Goal: Task Accomplishment & Management: Manage account settings

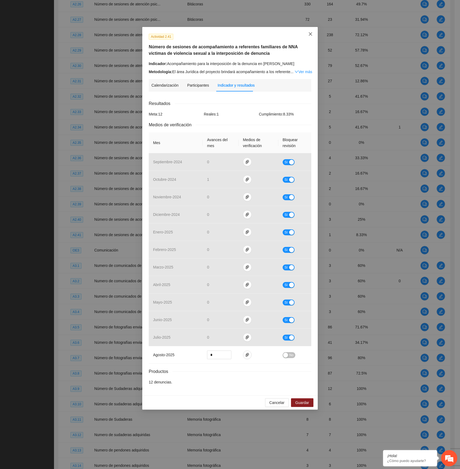
click at [309, 34] on icon "close" at bounding box center [310, 34] width 4 height 4
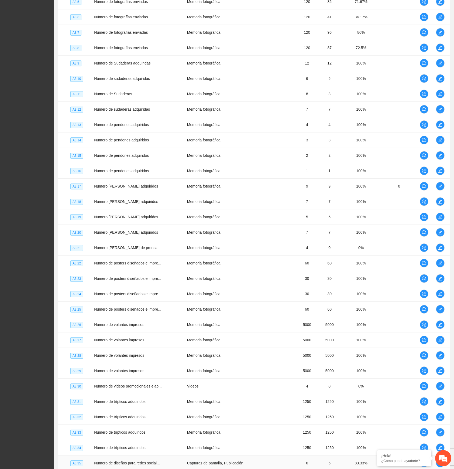
scroll to position [1261, 0]
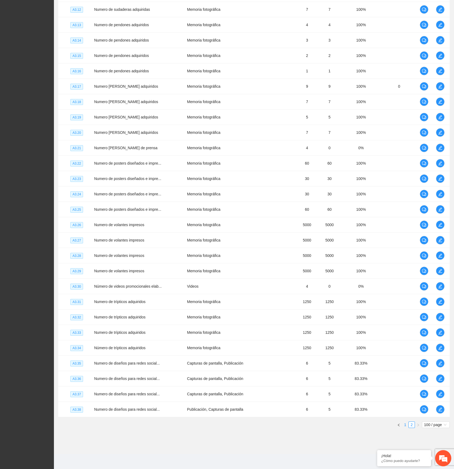
click at [406, 262] on link "1" at bounding box center [405, 425] width 6 height 6
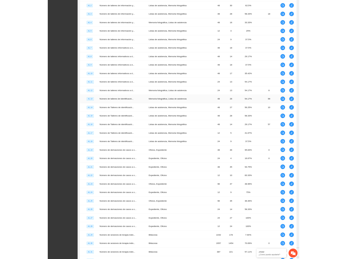
scroll to position [722, 0]
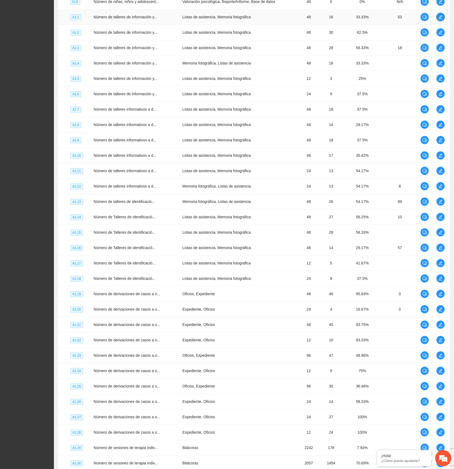
click at [441, 19] on icon "edit" at bounding box center [440, 17] width 4 height 4
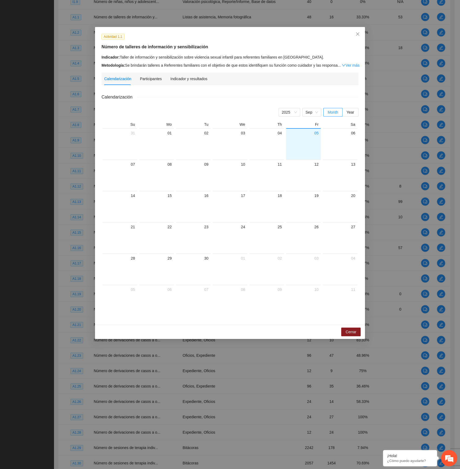
drag, startPoint x: 200, startPoint y: 75, endPoint x: 204, endPoint y: 93, distance: 18.6
click at [199, 75] on div "Indicador y resultados" at bounding box center [188, 79] width 37 height 12
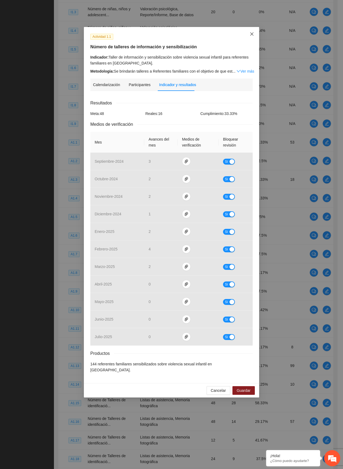
drag, startPoint x: 250, startPoint y: 35, endPoint x: 255, endPoint y: 40, distance: 7.6
click at [250, 35] on icon "close" at bounding box center [252, 34] width 4 height 4
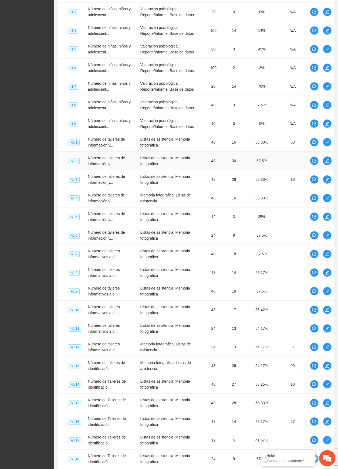
click at [326, 163] on icon "edit" at bounding box center [327, 161] width 4 height 4
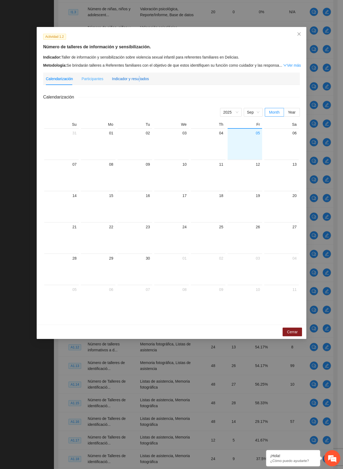
drag, startPoint x: 137, startPoint y: 81, endPoint x: 141, endPoint y: 84, distance: 5.0
click at [137, 80] on div "Indicador y resultados" at bounding box center [130, 79] width 37 height 6
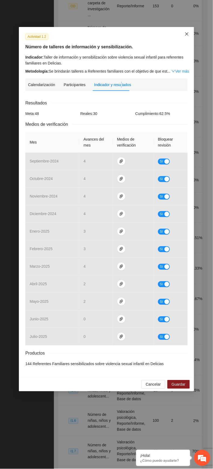
click at [183, 37] on span "Close" at bounding box center [187, 34] width 15 height 15
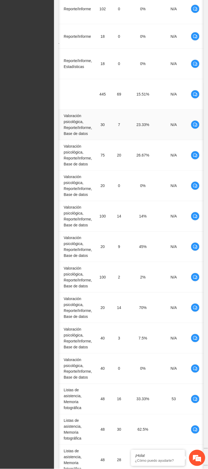
scroll to position [0, 65]
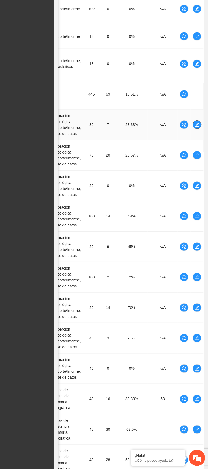
click at [198, 122] on icon "edit" at bounding box center [197, 124] width 4 height 4
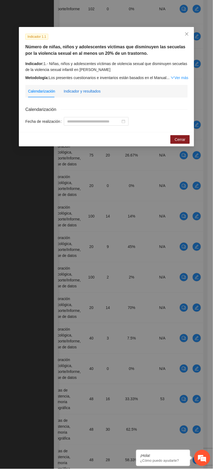
click at [88, 89] on div "Indicador y resultados" at bounding box center [82, 91] width 37 height 6
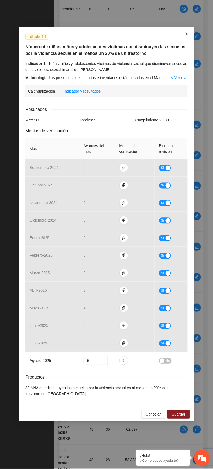
click at [184, 38] on span "Close" at bounding box center [187, 34] width 15 height 15
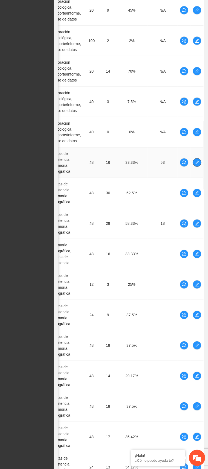
click at [195, 160] on icon "edit" at bounding box center [197, 162] width 4 height 4
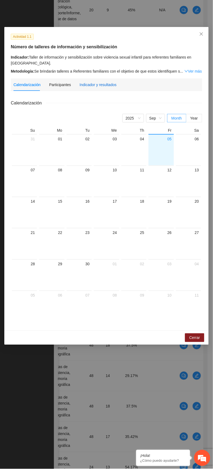
click at [94, 83] on div "Indicador y resultados" at bounding box center [98, 85] width 37 height 6
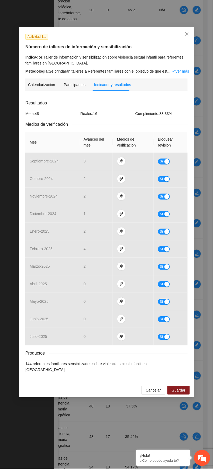
click at [186, 32] on icon "close" at bounding box center [187, 34] width 4 height 4
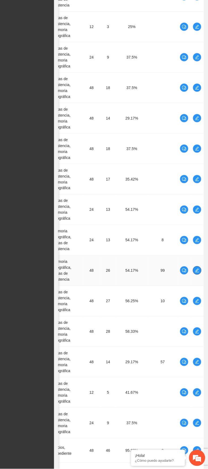
click at [196, 262] on icon "edit" at bounding box center [197, 270] width 4 height 4
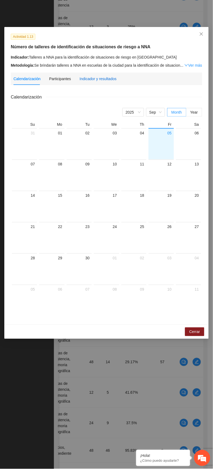
click at [90, 79] on div "Indicador y resultados" at bounding box center [98, 79] width 37 height 6
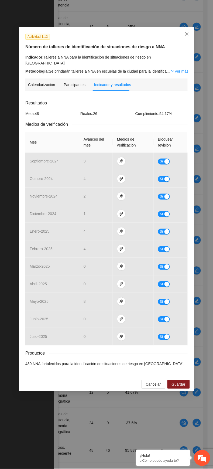
click at [183, 30] on span "Close" at bounding box center [187, 34] width 15 height 15
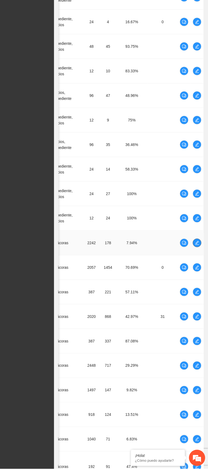
click at [197, 242] on icon "edit" at bounding box center [197, 243] width 4 height 4
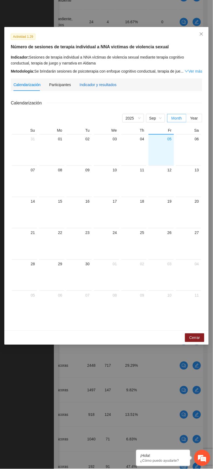
click at [85, 84] on div "Indicador y resultados" at bounding box center [98, 85] width 37 height 6
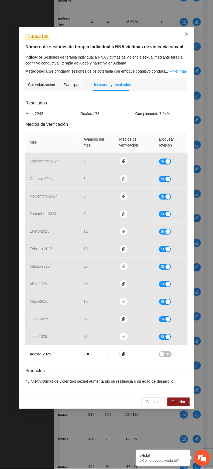
click at [185, 34] on icon "close" at bounding box center [187, 34] width 4 height 4
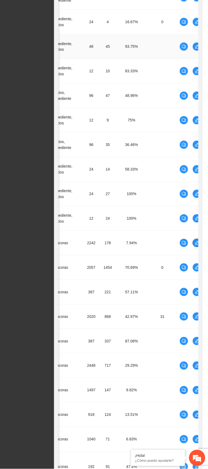
scroll to position [0, 59]
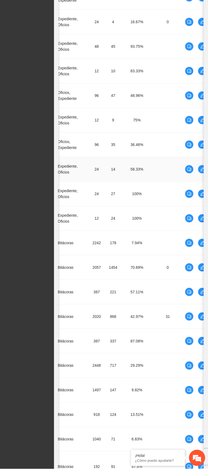
click at [102, 167] on td "24" at bounding box center [96, 169] width 17 height 25
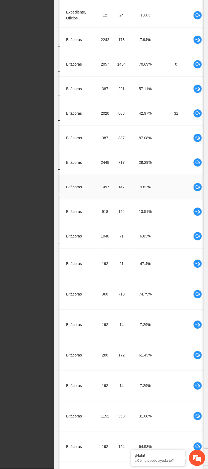
scroll to position [0, 65]
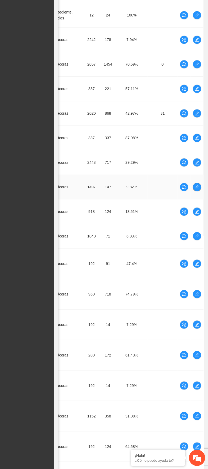
click at [194, 188] on span "edit" at bounding box center [197, 187] width 8 height 4
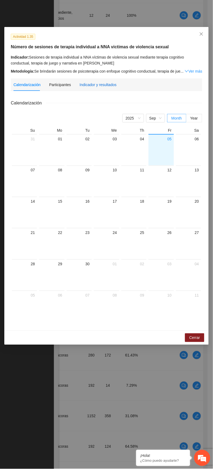
click at [105, 83] on div "Indicador y resultados" at bounding box center [98, 85] width 37 height 6
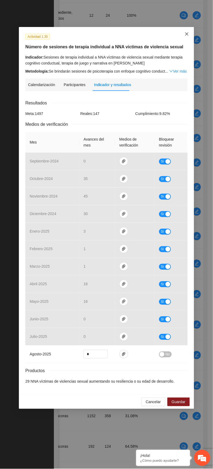
click at [186, 34] on icon "close" at bounding box center [187, 34] width 4 height 4
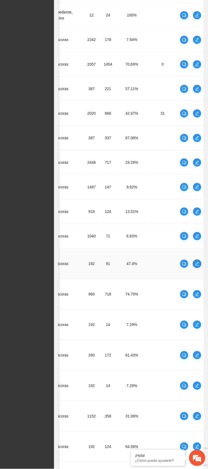
click at [197, 262] on icon "edit" at bounding box center [197, 264] width 4 height 4
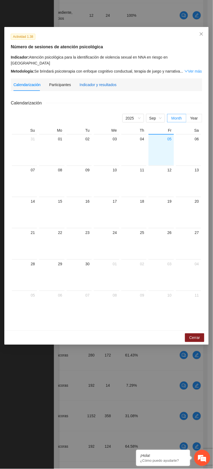
click at [91, 82] on div "Indicador y resultados" at bounding box center [98, 85] width 37 height 6
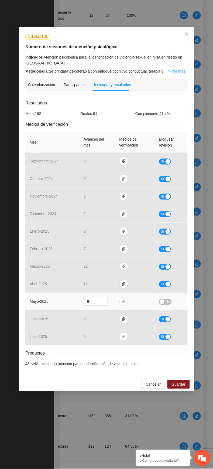
click at [163, 262] on div "button" at bounding box center [162, 301] width 5 height 5
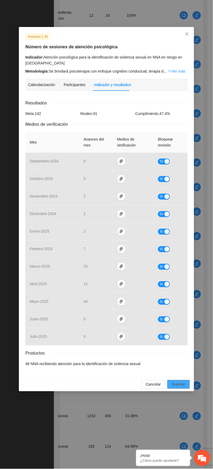
drag, startPoint x: 182, startPoint y: 384, endPoint x: 187, endPoint y: 369, distance: 15.8
click at [182, 262] on span "Guardar" at bounding box center [179, 384] width 14 height 6
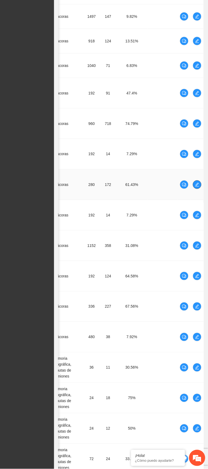
click at [195, 185] on icon "edit" at bounding box center [197, 184] width 4 height 4
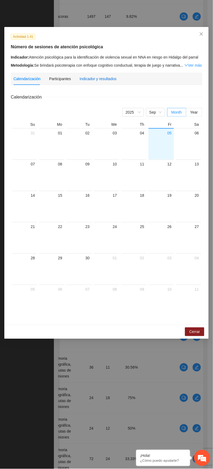
click at [95, 78] on div "Indicador y resultados" at bounding box center [98, 79] width 37 height 6
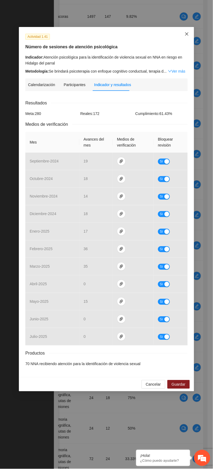
click at [185, 33] on icon "close" at bounding box center [187, 34] width 4 height 4
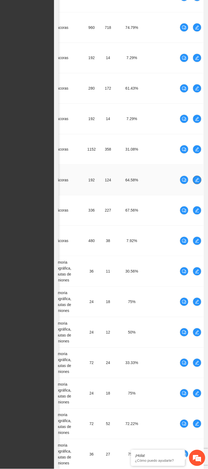
click at [197, 181] on icon "edit" at bounding box center [197, 180] width 4 height 4
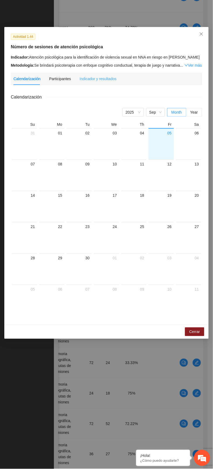
click at [102, 75] on div "Indicador y resultados" at bounding box center [98, 79] width 37 height 12
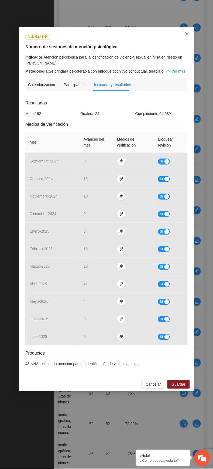
drag, startPoint x: 186, startPoint y: 31, endPoint x: 186, endPoint y: 34, distance: 3.0
click at [186, 31] on span "Close" at bounding box center [187, 34] width 15 height 15
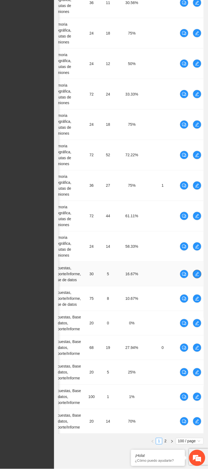
click at [196, 262] on button "button" at bounding box center [197, 274] width 9 height 9
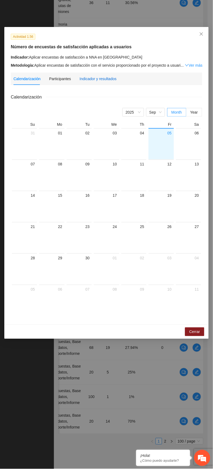
click at [91, 78] on div "Indicador y resultados" at bounding box center [98, 79] width 37 height 6
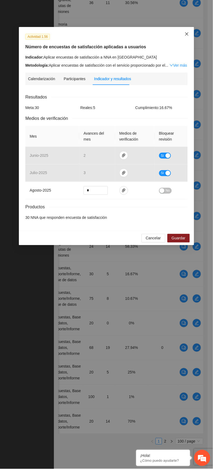
click at [187, 35] on icon "close" at bounding box center [187, 34] width 4 height 4
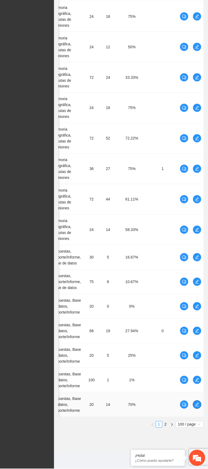
click at [198, 262] on icon "edit" at bounding box center [197, 405] width 4 height 4
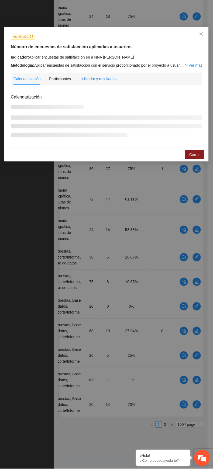
click at [95, 80] on div "Indicador y resultados" at bounding box center [98, 79] width 37 height 6
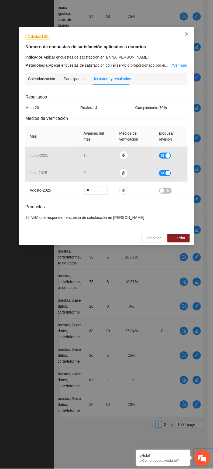
click at [189, 32] on span "Close" at bounding box center [187, 34] width 15 height 15
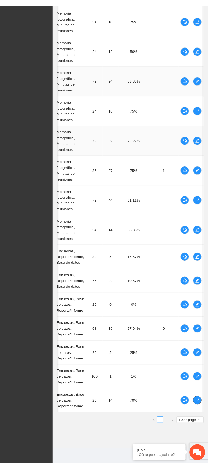
scroll to position [0, 59]
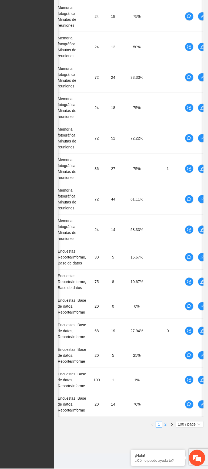
click at [164, 262] on link "2" at bounding box center [165, 425] width 6 height 6
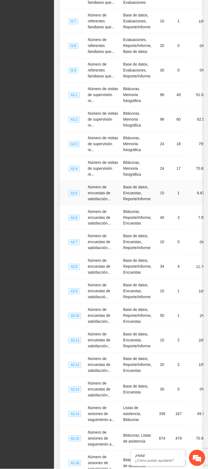
scroll to position [0, 70]
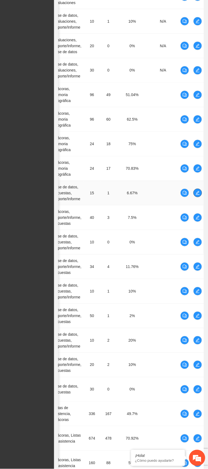
click at [194, 193] on span "edit" at bounding box center [197, 193] width 8 height 4
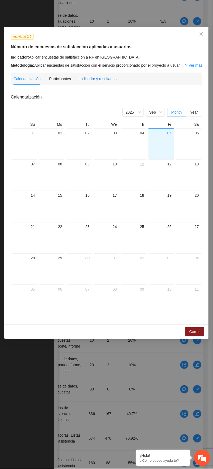
click at [96, 81] on div "Indicador y resultados" at bounding box center [98, 79] width 37 height 6
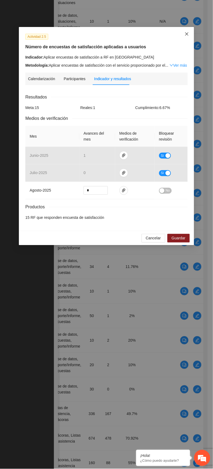
click at [184, 35] on span "Close" at bounding box center [187, 34] width 15 height 15
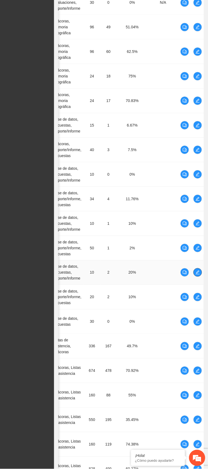
click at [197, 262] on icon "edit" at bounding box center [197, 272] width 4 height 4
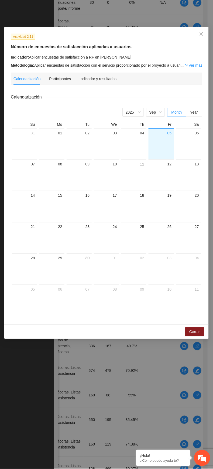
click at [93, 71] on div "Actividad 2.11 Número de encuestas de satisfacción aplicadas a usuarios Indicad…" at bounding box center [106, 175] width 204 height 297
click at [97, 77] on div "Indicador y resultados" at bounding box center [98, 79] width 37 height 6
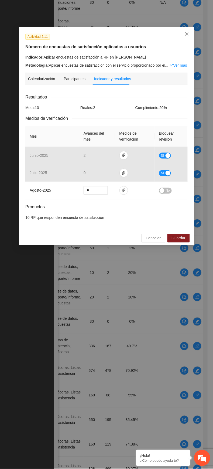
click at [186, 33] on icon "close" at bounding box center [186, 33] width 3 height 3
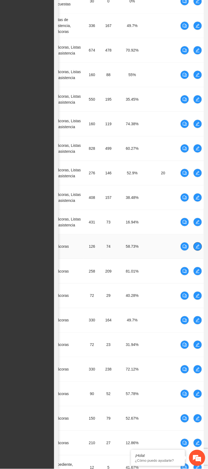
click at [199, 249] on span "edit" at bounding box center [197, 246] width 8 height 4
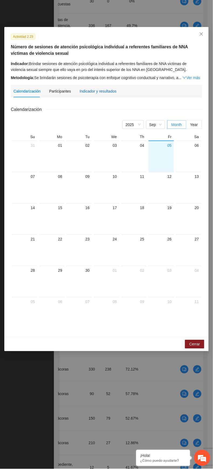
click at [103, 93] on div "Indicador y resultados" at bounding box center [98, 91] width 37 height 6
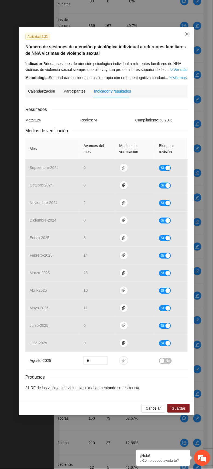
click at [185, 32] on icon "close" at bounding box center [187, 34] width 4 height 4
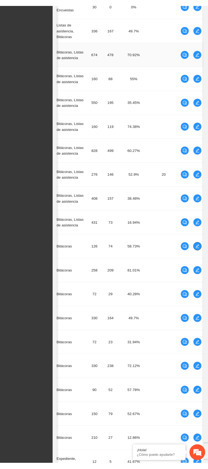
scroll to position [0, 65]
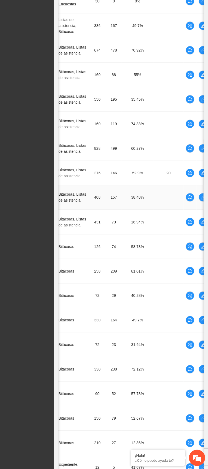
click at [101, 194] on td "408" at bounding box center [97, 197] width 17 height 25
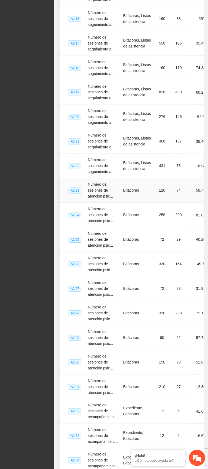
scroll to position [0, 70]
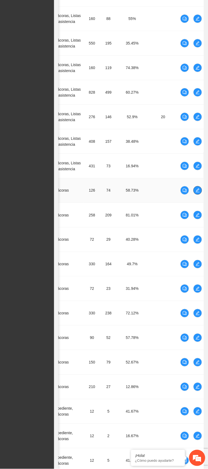
click at [196, 192] on icon "edit" at bounding box center [198, 191] width 4 height 4
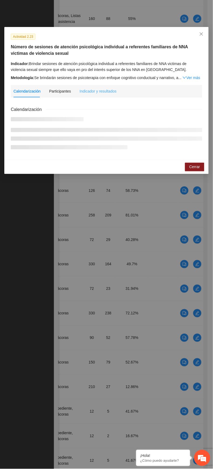
click at [98, 87] on div "Indicador y resultados" at bounding box center [98, 91] width 37 height 12
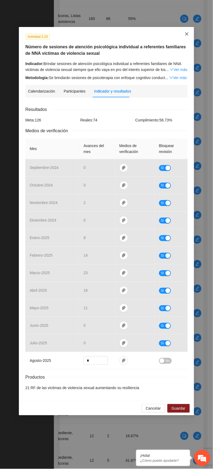
click at [185, 33] on icon "close" at bounding box center [187, 34] width 4 height 4
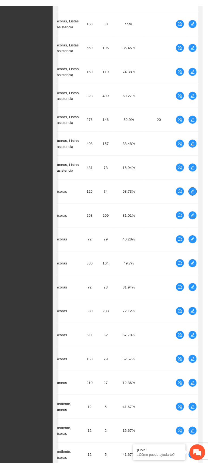
scroll to position [0, 65]
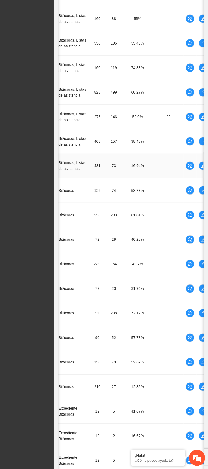
click at [112, 171] on td "73" at bounding box center [114, 166] width 16 height 25
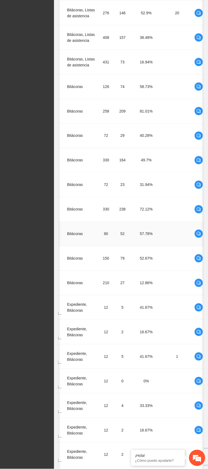
scroll to position [0, 70]
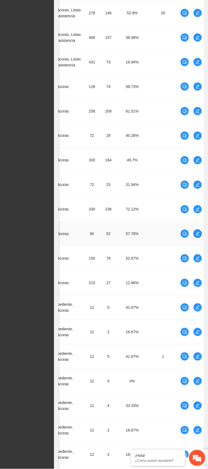
click at [196, 235] on icon "edit" at bounding box center [198, 234] width 4 height 4
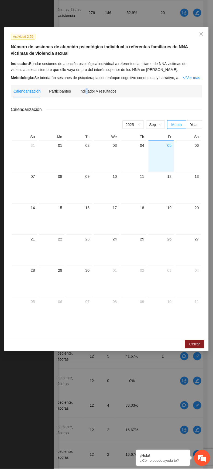
click at [86, 85] on div "Indicador y resultados" at bounding box center [98, 91] width 37 height 12
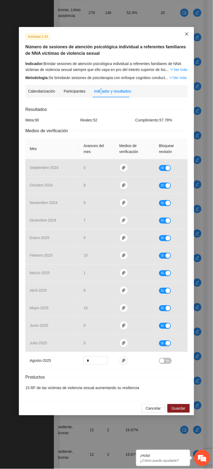
click at [187, 33] on icon "close" at bounding box center [187, 34] width 4 height 4
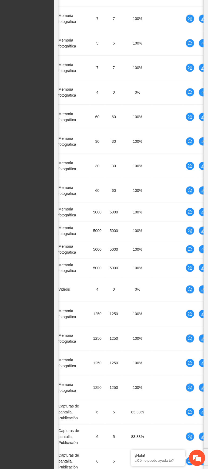
scroll to position [2186, 0]
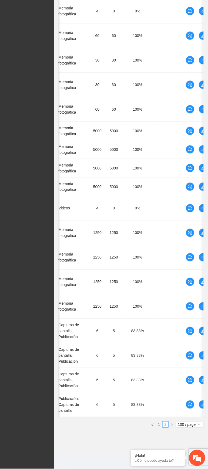
click at [157, 262] on link "1" at bounding box center [159, 425] width 6 height 6
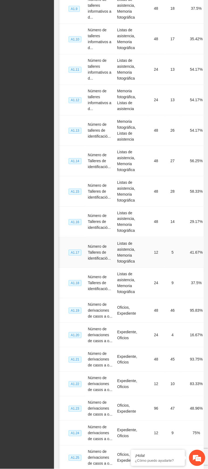
scroll to position [0, 65]
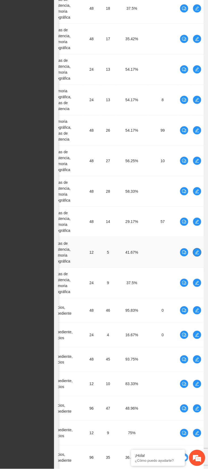
click at [200, 250] on span "edit" at bounding box center [197, 252] width 8 height 4
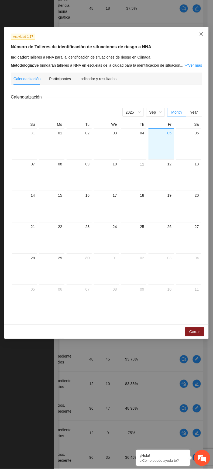
click at [200, 34] on icon "close" at bounding box center [201, 34] width 4 height 4
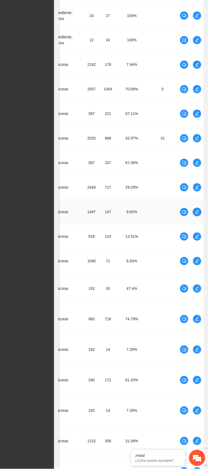
click at [197, 213] on icon "edit" at bounding box center [197, 212] width 4 height 4
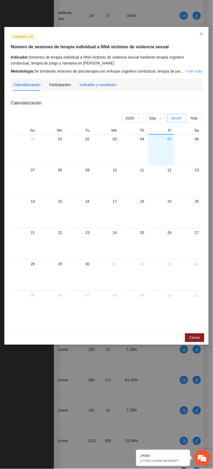
click at [102, 84] on div "Indicador y resultados" at bounding box center [98, 85] width 37 height 6
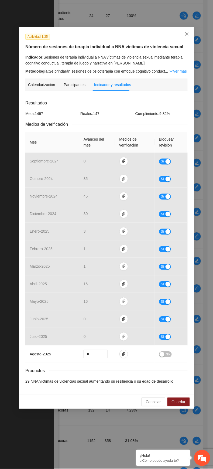
click at [186, 36] on icon "close" at bounding box center [187, 34] width 4 height 4
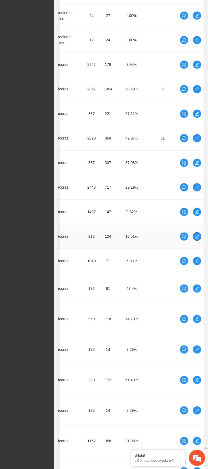
click at [198, 238] on icon "edit" at bounding box center [197, 236] width 4 height 4
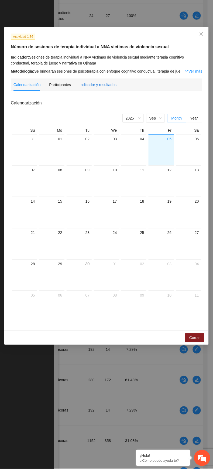
click at [82, 84] on div "Indicador y resultados" at bounding box center [98, 85] width 37 height 6
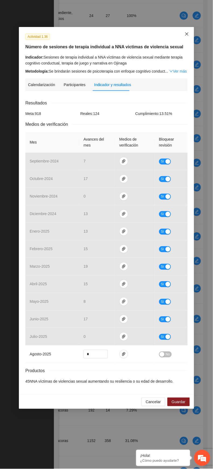
click at [189, 35] on icon "close" at bounding box center [187, 34] width 4 height 4
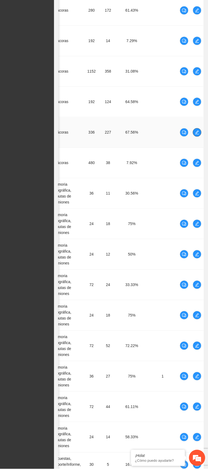
click at [199, 136] on button "button" at bounding box center [197, 132] width 9 height 9
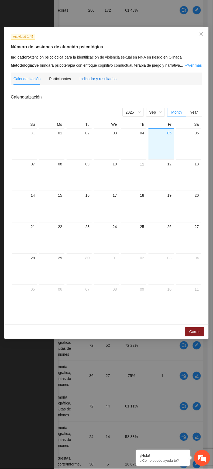
click at [92, 79] on div "Indicador y resultados" at bounding box center [98, 79] width 37 height 6
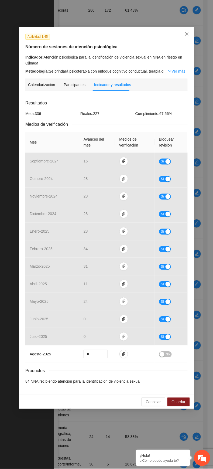
click at [185, 32] on icon "close" at bounding box center [187, 34] width 4 height 4
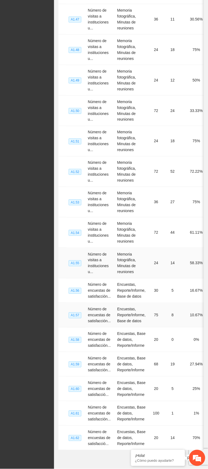
scroll to position [2576, 0]
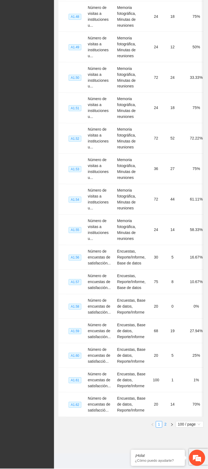
click at [165, 262] on link "2" at bounding box center [165, 425] width 6 height 6
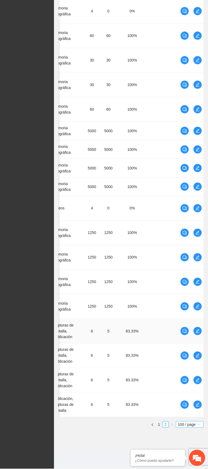
scroll to position [2186, 0]
click at [158, 262] on link "1" at bounding box center [159, 425] width 6 height 6
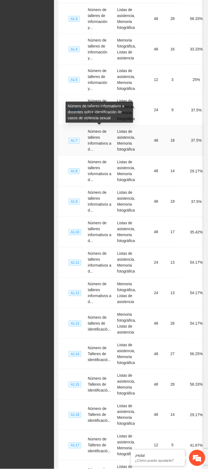
scroll to position [0, 65]
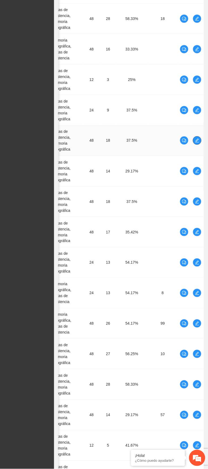
click at [201, 137] on td at bounding box center [196, 140] width 13 height 30
click at [198, 136] on button "button" at bounding box center [197, 140] width 9 height 9
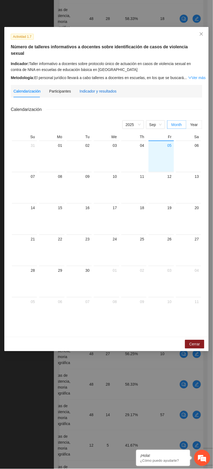
click at [104, 88] on div "Indicador y resultados" at bounding box center [98, 91] width 37 height 6
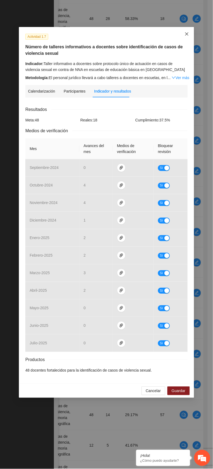
click at [184, 32] on span "Close" at bounding box center [187, 34] width 15 height 15
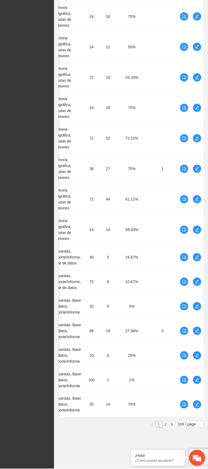
click at [167, 262] on link "2" at bounding box center [165, 425] width 6 height 6
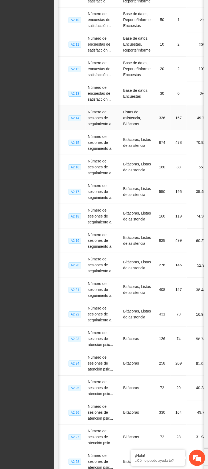
scroll to position [0, 70]
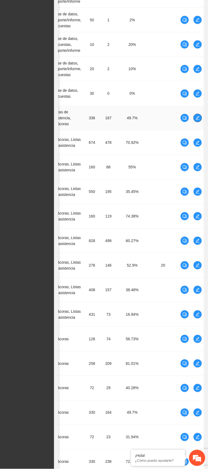
click at [197, 120] on icon "edit" at bounding box center [197, 118] width 4 height 4
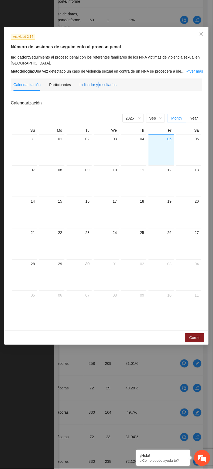
click at [97, 87] on div "Indicador y resultados" at bounding box center [98, 85] width 37 height 6
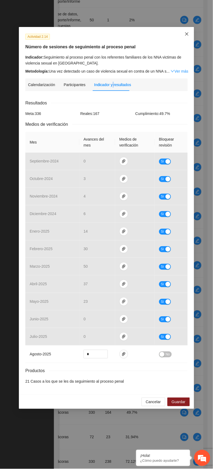
drag, startPoint x: 188, startPoint y: 34, endPoint x: 190, endPoint y: 52, distance: 18.7
click at [188, 34] on icon "close" at bounding box center [186, 33] width 3 height 3
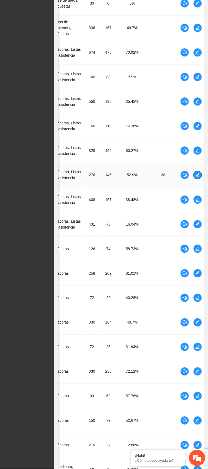
click at [195, 177] on icon "edit" at bounding box center [197, 175] width 4 height 4
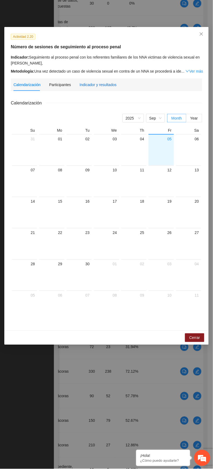
click at [97, 83] on div "Indicador y resultados" at bounding box center [98, 85] width 37 height 6
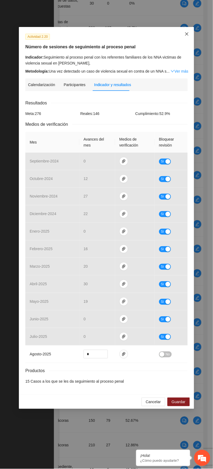
drag, startPoint x: 185, startPoint y: 34, endPoint x: 185, endPoint y: 38, distance: 4.0
click at [185, 34] on icon "close" at bounding box center [187, 34] width 4 height 4
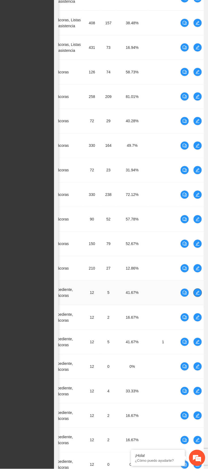
click at [196, 262] on icon "edit" at bounding box center [198, 293] width 4 height 4
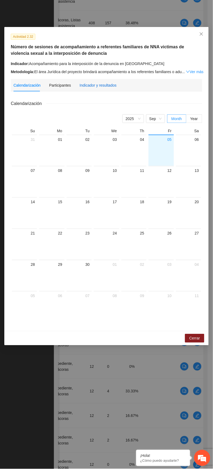
click at [92, 82] on div "Indicador y resultados" at bounding box center [98, 85] width 37 height 6
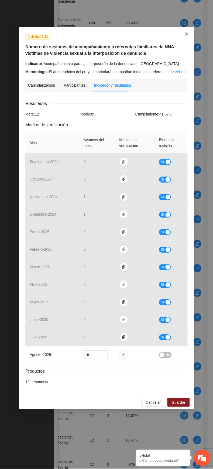
click at [186, 33] on icon "close" at bounding box center [186, 33] width 3 height 3
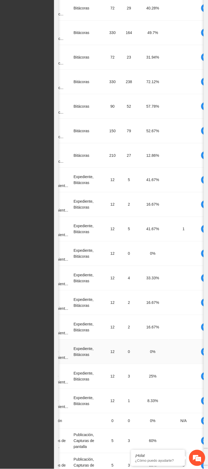
scroll to position [0, 50]
click at [114, 262] on td "12" at bounding box center [112, 302] width 17 height 25
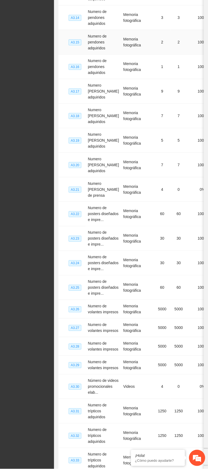
scroll to position [2186, 0]
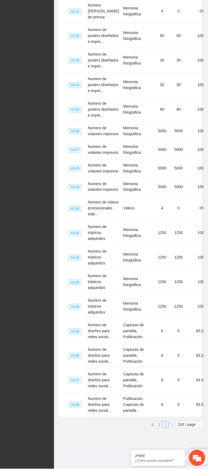
click at [159, 262] on link "1" at bounding box center [159, 425] width 6 height 6
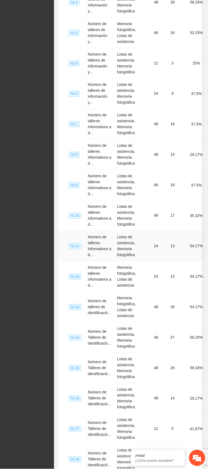
scroll to position [0, 65]
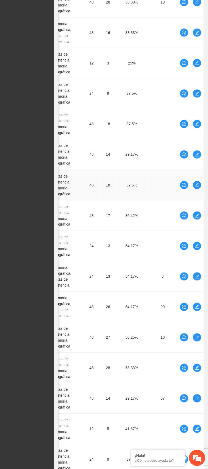
click at [123, 170] on td "37.5%" at bounding box center [132, 185] width 32 height 30
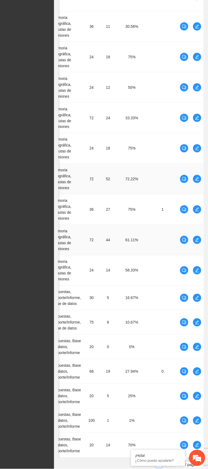
scroll to position [2576, 0]
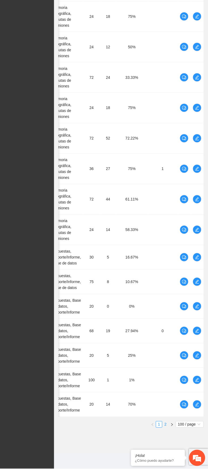
click at [167, 262] on link "2" at bounding box center [165, 425] width 6 height 6
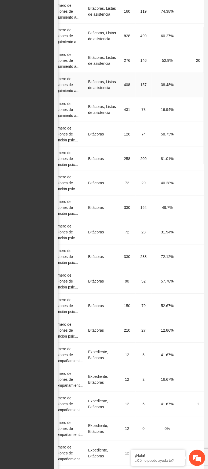
scroll to position [0, 70]
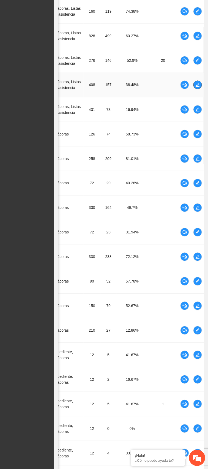
click at [197, 87] on icon "edit" at bounding box center [198, 85] width 4 height 4
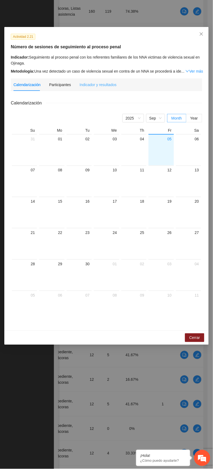
click at [98, 81] on div "Indicador y resultados" at bounding box center [98, 84] width 37 height 12
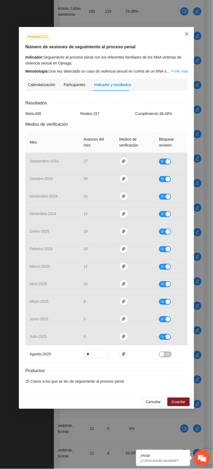
click at [186, 32] on icon "close" at bounding box center [187, 34] width 4 height 4
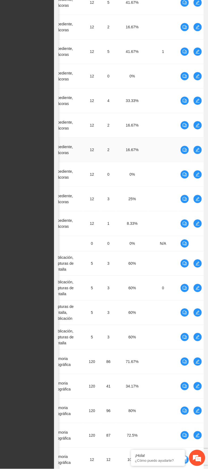
click at [106, 162] on td "2" at bounding box center [108, 150] width 16 height 25
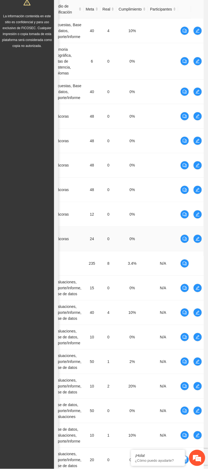
click at [120, 231] on td "0%" at bounding box center [132, 239] width 32 height 25
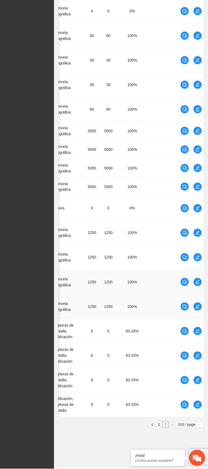
scroll to position [2186, 0]
click at [159, 262] on link "1" at bounding box center [159, 425] width 6 height 6
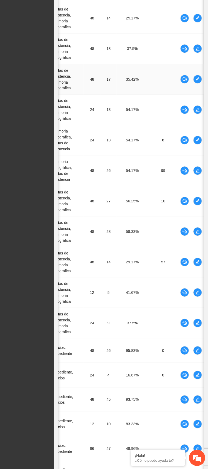
scroll to position [0, 65]
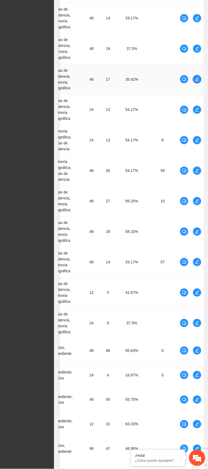
click at [196, 81] on button "button" at bounding box center [197, 79] width 9 height 9
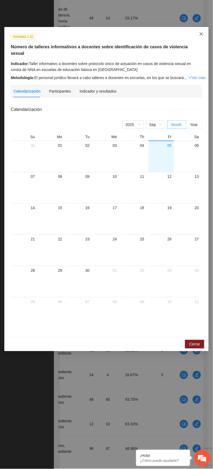
click at [199, 35] on icon "close" at bounding box center [201, 34] width 4 height 4
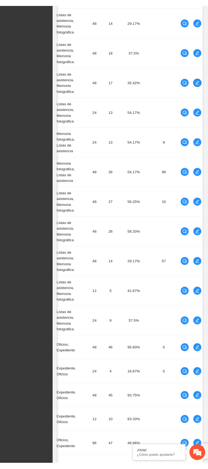
scroll to position [0, 59]
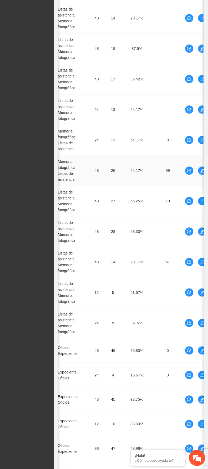
click at [100, 164] on td "48" at bounding box center [96, 170] width 17 height 30
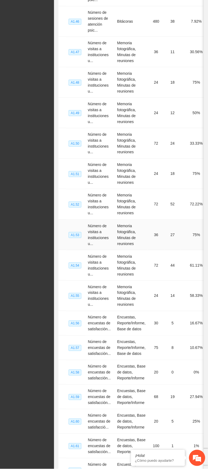
scroll to position [2576, 0]
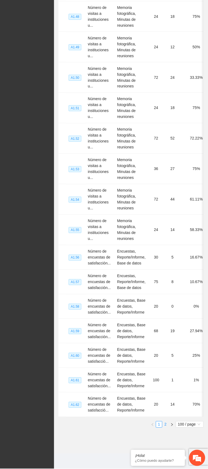
click at [165, 262] on link "2" at bounding box center [165, 425] width 6 height 6
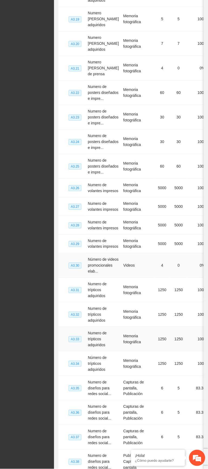
scroll to position [2186, 0]
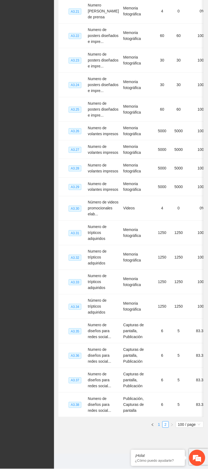
click at [160, 262] on link "1" at bounding box center [159, 425] width 6 height 6
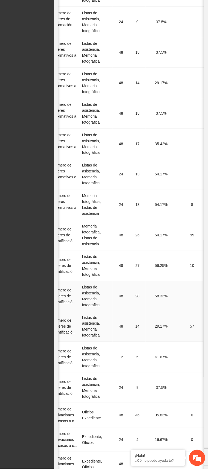
scroll to position [0, 36]
click at [100, 262] on td "Listas de asistencia, Memoria fotográfica" at bounding box center [95, 266] width 33 height 30
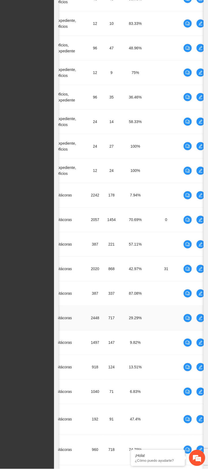
scroll to position [0, 61]
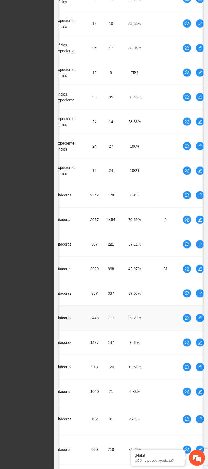
click at [148, 262] on td "29.29%" at bounding box center [135, 318] width 32 height 25
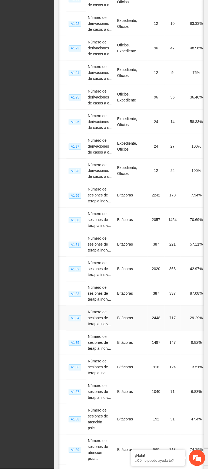
scroll to position [0, 65]
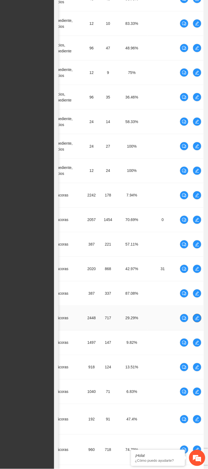
click at [197, 262] on icon "edit" at bounding box center [197, 318] width 4 height 4
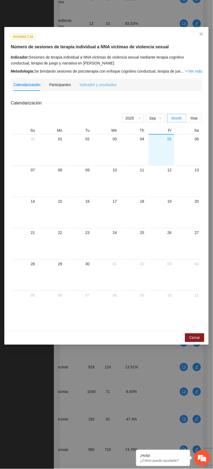
click at [101, 80] on div "Indicador y resultados" at bounding box center [98, 84] width 37 height 12
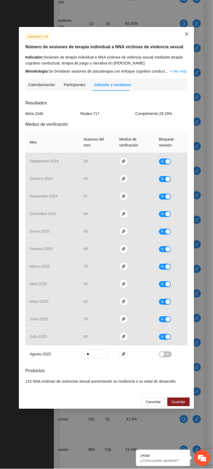
click at [187, 33] on icon "close" at bounding box center [187, 34] width 4 height 4
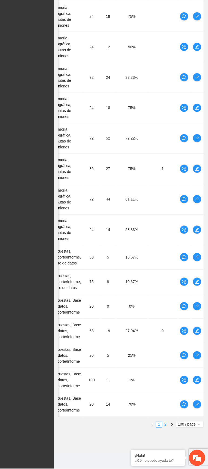
click at [165, 262] on link "2" at bounding box center [165, 425] width 6 height 6
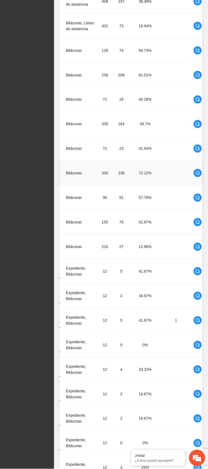
scroll to position [0, 70]
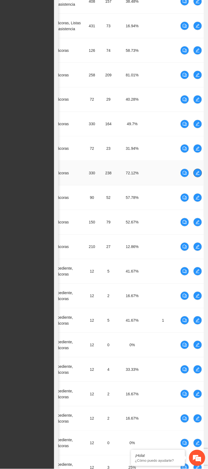
click at [198, 175] on icon "edit" at bounding box center [197, 173] width 4 height 4
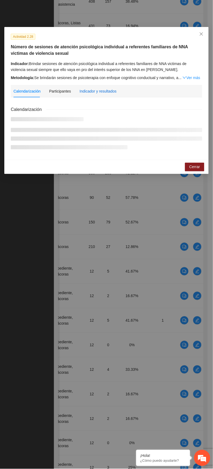
click at [94, 92] on div "Indicador y resultados" at bounding box center [98, 91] width 37 height 6
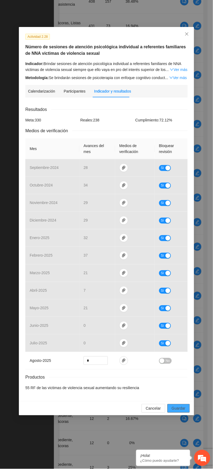
drag, startPoint x: 178, startPoint y: 407, endPoint x: 198, endPoint y: 385, distance: 29.6
click at [179, 262] on button "Guardar" at bounding box center [178, 408] width 22 height 9
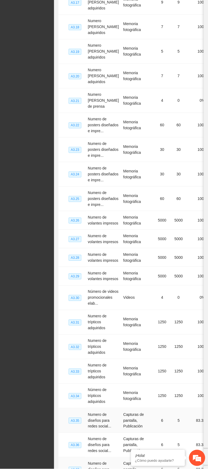
scroll to position [2186, 0]
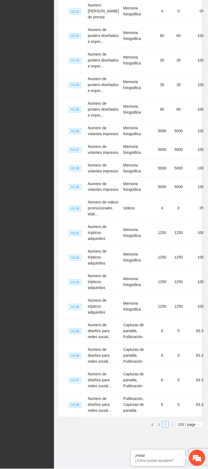
click at [159, 262] on link "1" at bounding box center [159, 425] width 6 height 6
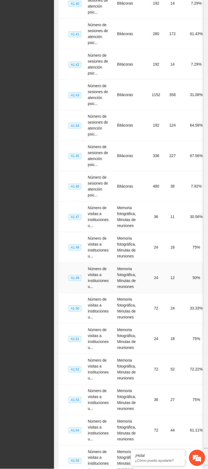
scroll to position [0, 65]
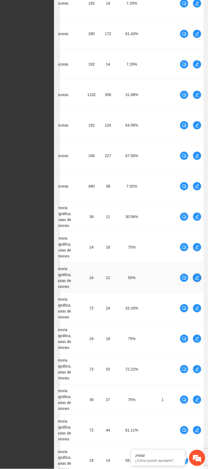
click at [198, 262] on icon "edit" at bounding box center [197, 278] width 4 height 4
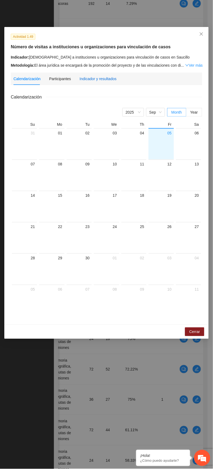
click at [89, 79] on div "Indicador y resultados" at bounding box center [98, 79] width 37 height 6
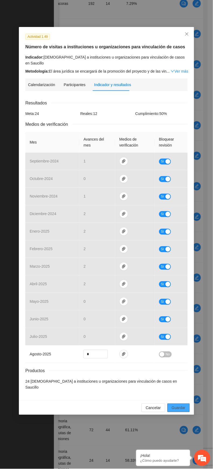
click at [182, 262] on button "Guardar" at bounding box center [178, 407] width 22 height 9
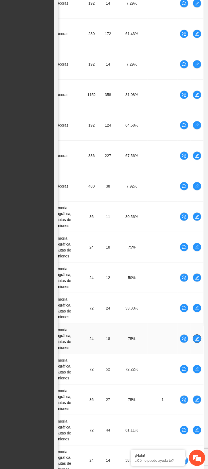
click at [195, 262] on icon "edit" at bounding box center [197, 339] width 4 height 4
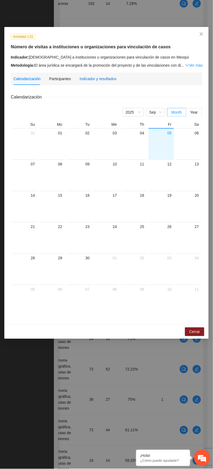
click at [90, 79] on div "Indicador y resultados" at bounding box center [98, 79] width 37 height 6
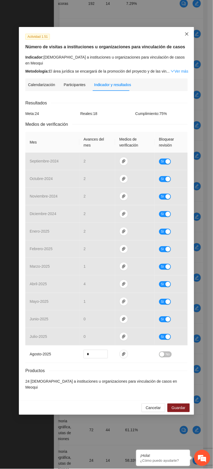
click at [187, 34] on icon "close" at bounding box center [186, 33] width 3 height 3
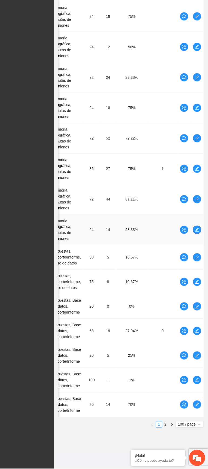
click at [196, 228] on icon "edit" at bounding box center [197, 230] width 4 height 4
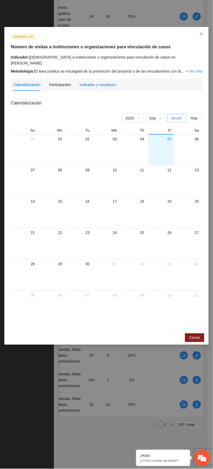
click at [96, 82] on div "Indicador y resultados" at bounding box center [98, 85] width 37 height 6
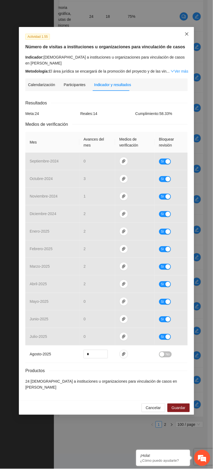
click at [187, 36] on icon "close" at bounding box center [187, 34] width 4 height 4
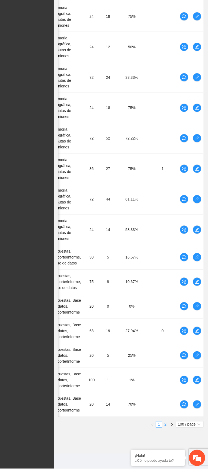
click at [164, 262] on link "2" at bounding box center [165, 425] width 6 height 6
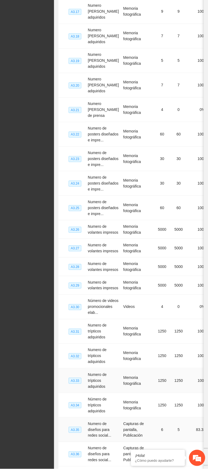
scroll to position [2186, 0]
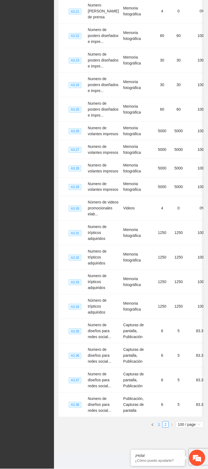
click at [157, 262] on link "1" at bounding box center [159, 425] width 6 height 6
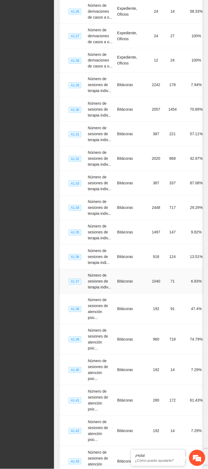
scroll to position [0, 65]
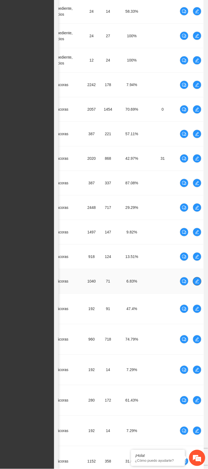
click at [198, 262] on button "button" at bounding box center [197, 281] width 9 height 9
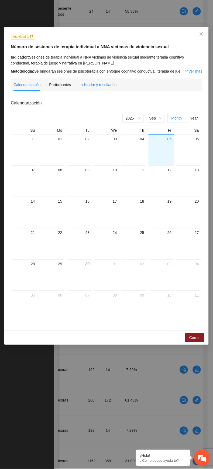
click at [89, 82] on div "Indicador y resultados" at bounding box center [98, 85] width 37 height 6
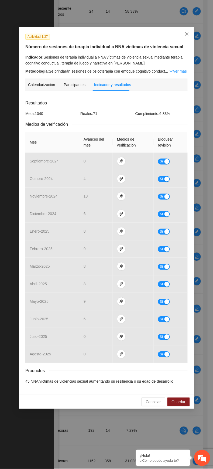
drag, startPoint x: 185, startPoint y: 33, endPoint x: 194, endPoint y: 51, distance: 20.0
click at [185, 33] on icon "close" at bounding box center [187, 34] width 4 height 4
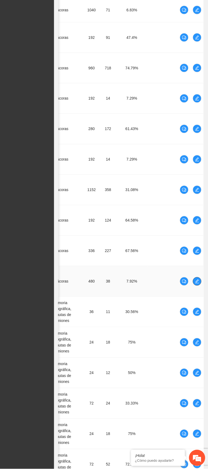
click at [193, 262] on span "edit" at bounding box center [197, 281] width 8 height 4
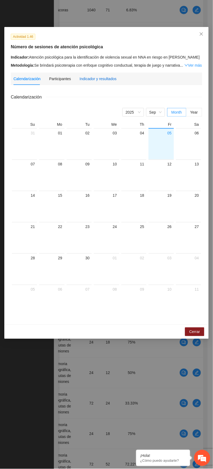
click at [87, 77] on div "Indicador y resultados" at bounding box center [98, 79] width 37 height 6
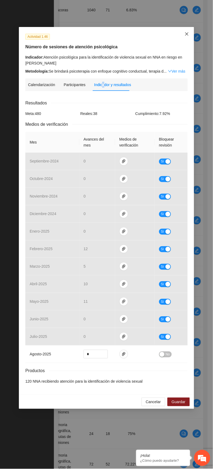
click at [185, 35] on icon "close" at bounding box center [187, 34] width 4 height 4
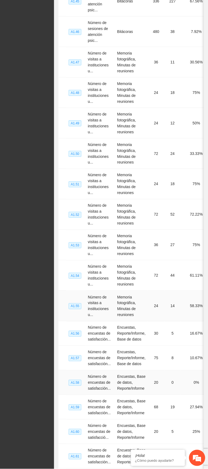
scroll to position [2576, 0]
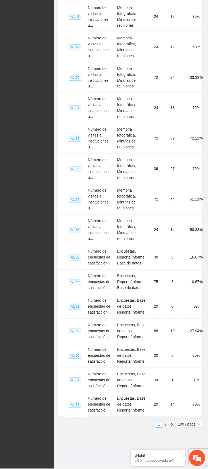
click at [165, 262] on link "2" at bounding box center [165, 425] width 6 height 6
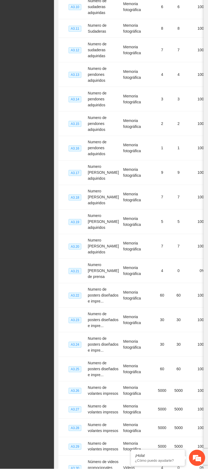
scroll to position [2186, 0]
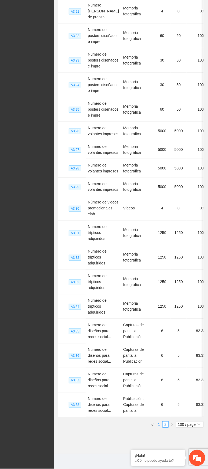
click at [157, 262] on link "1" at bounding box center [159, 425] width 6 height 6
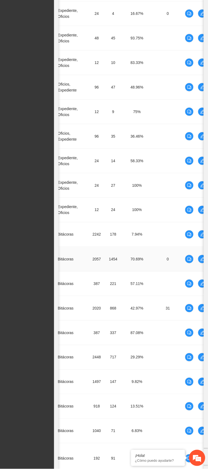
scroll to position [0, 65]
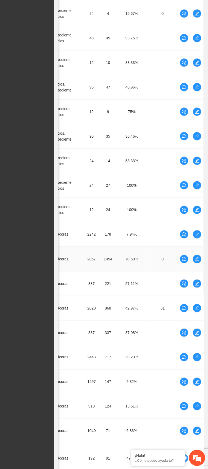
click at [199, 261] on icon "edit" at bounding box center [197, 259] width 4 height 4
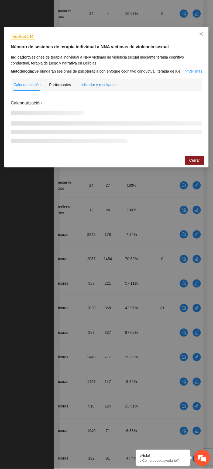
click at [88, 82] on div "Indicador y resultados" at bounding box center [98, 85] width 37 height 6
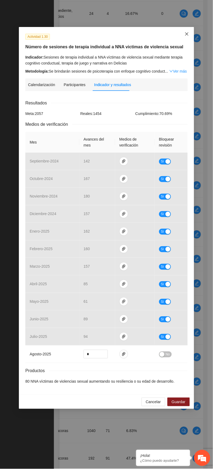
click at [189, 31] on span "Close" at bounding box center [187, 34] width 15 height 15
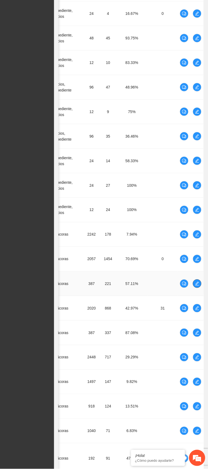
drag, startPoint x: 197, startPoint y: 285, endPoint x: 195, endPoint y: 283, distance: 3.3
click at [196, 262] on icon "edit" at bounding box center [197, 283] width 4 height 4
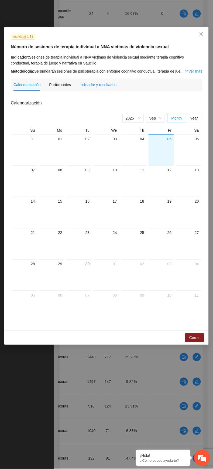
click at [101, 82] on div "Indicador y resultados" at bounding box center [98, 85] width 37 height 6
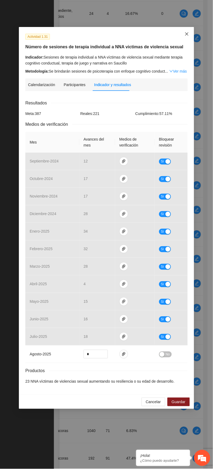
drag, startPoint x: 186, startPoint y: 31, endPoint x: 188, endPoint y: 41, distance: 10.7
click at [186, 31] on span "Close" at bounding box center [187, 34] width 15 height 15
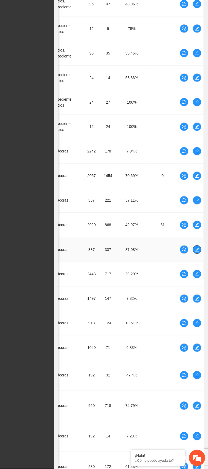
drag, startPoint x: 198, startPoint y: 250, endPoint x: 194, endPoint y: 251, distance: 3.5
click at [197, 250] on icon "edit" at bounding box center [197, 249] width 4 height 4
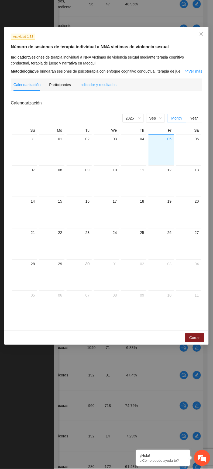
click at [100, 81] on div "Indicador y resultados" at bounding box center [98, 84] width 37 height 12
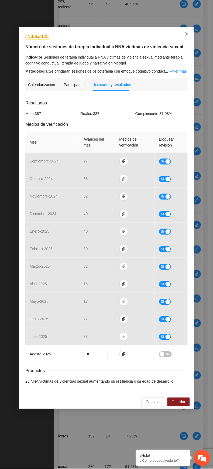
drag, startPoint x: 186, startPoint y: 35, endPoint x: 187, endPoint y: 38, distance: 3.9
click at [186, 35] on icon "close" at bounding box center [187, 34] width 4 height 4
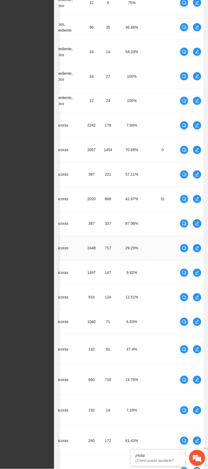
scroll to position [1932, 0]
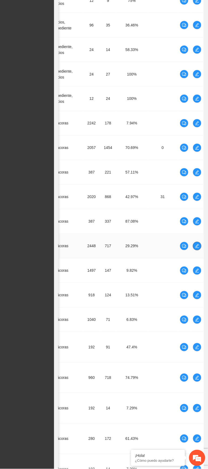
click at [196, 246] on icon "edit" at bounding box center [197, 246] width 4 height 4
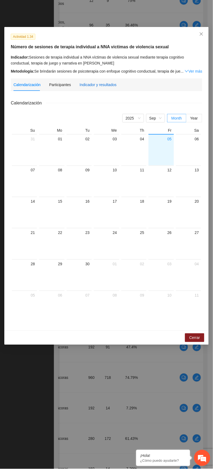
click at [97, 82] on div "Indicador y resultados" at bounding box center [98, 85] width 37 height 6
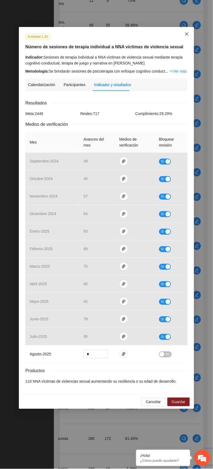
click at [188, 36] on icon "close" at bounding box center [186, 33] width 3 height 3
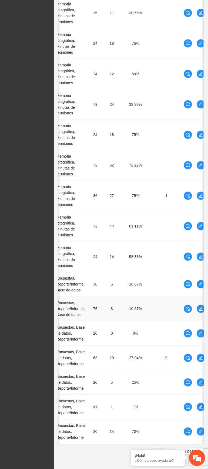
scroll to position [0, 65]
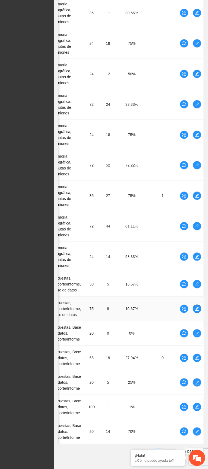
click at [196, 262] on icon "edit" at bounding box center [197, 309] width 4 height 4
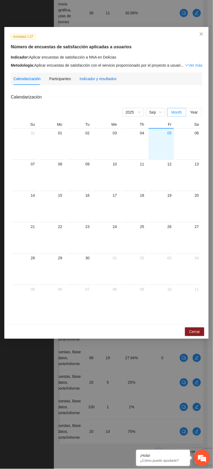
click at [85, 79] on div "Indicador y resultados" at bounding box center [98, 79] width 37 height 6
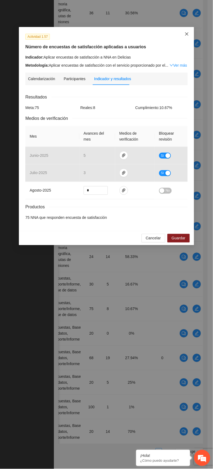
click at [187, 31] on span "Close" at bounding box center [187, 34] width 15 height 15
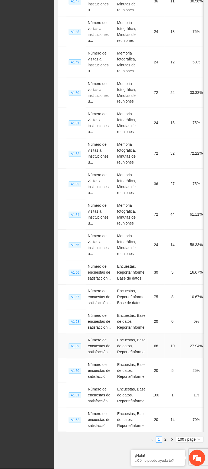
scroll to position [2576, 0]
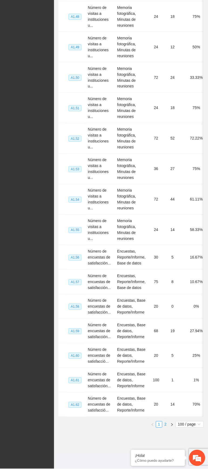
click at [166, 262] on link "2" at bounding box center [165, 425] width 6 height 6
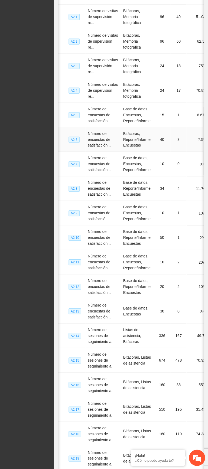
scroll to position [0, 70]
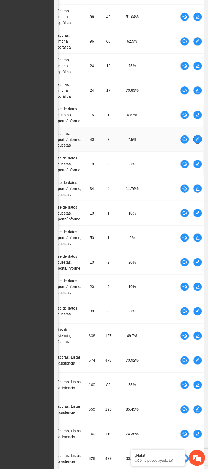
click at [197, 141] on icon "edit" at bounding box center [197, 139] width 4 height 4
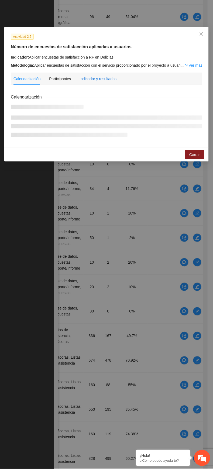
click at [95, 80] on div "Indicador y resultados" at bounding box center [98, 79] width 37 height 6
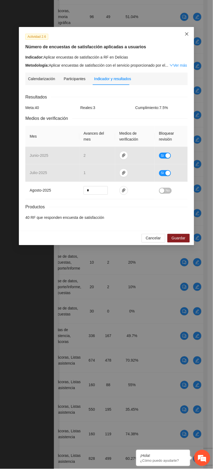
click at [184, 36] on span "Close" at bounding box center [187, 34] width 15 height 15
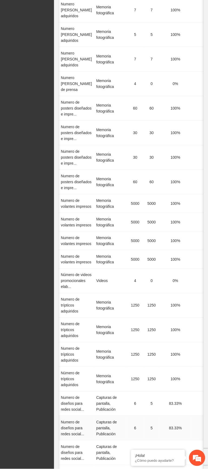
scroll to position [2186, 0]
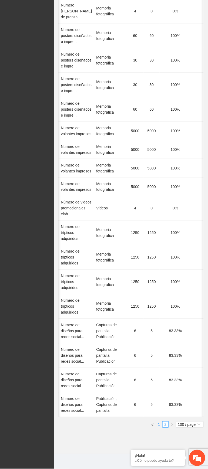
click at [158, 262] on link "1" at bounding box center [159, 425] width 6 height 6
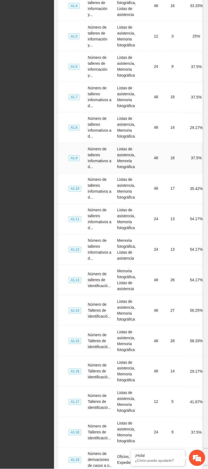
scroll to position [0, 65]
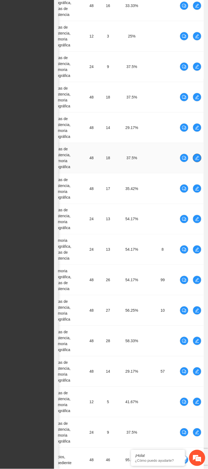
click at [196, 159] on button "button" at bounding box center [197, 158] width 9 height 9
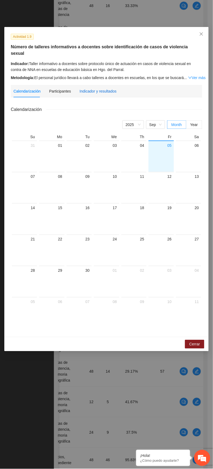
click at [106, 88] on div "Indicador y resultados" at bounding box center [98, 91] width 37 height 6
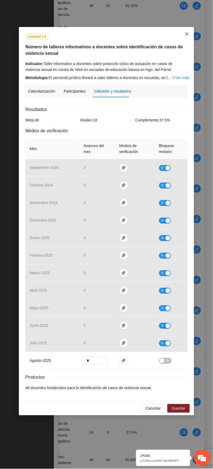
click at [185, 36] on icon "close" at bounding box center [187, 34] width 4 height 4
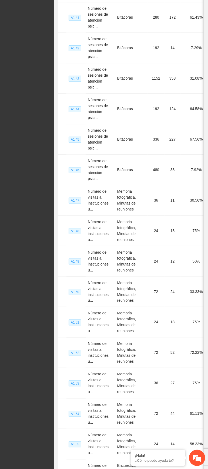
scroll to position [2576, 0]
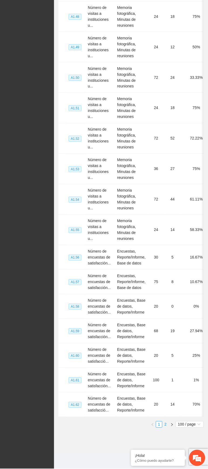
drag, startPoint x: 166, startPoint y: 426, endPoint x: 166, endPoint y: 422, distance: 3.2
click at [166, 262] on link "2" at bounding box center [165, 425] width 6 height 6
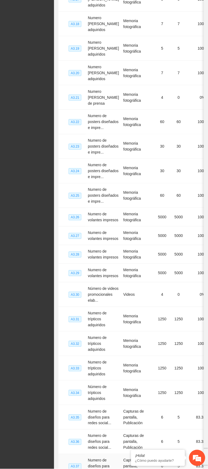
scroll to position [2186, 0]
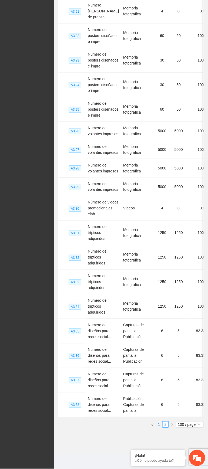
click at [161, 262] on link "1" at bounding box center [159, 425] width 6 height 6
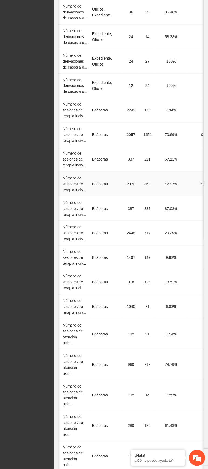
scroll to position [0, 65]
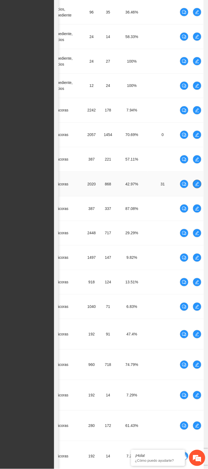
click at [194, 186] on span "edit" at bounding box center [197, 184] width 8 height 4
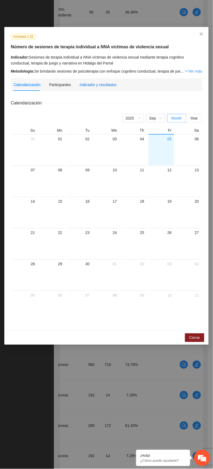
drag, startPoint x: 102, startPoint y: 84, endPoint x: 138, endPoint y: 146, distance: 72.5
click at [101, 84] on div "Indicador y resultados" at bounding box center [98, 85] width 37 height 6
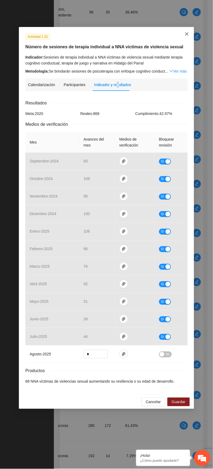
drag, startPoint x: 183, startPoint y: 35, endPoint x: 208, endPoint y: 69, distance: 41.8
click at [184, 35] on span "Close" at bounding box center [187, 34] width 15 height 15
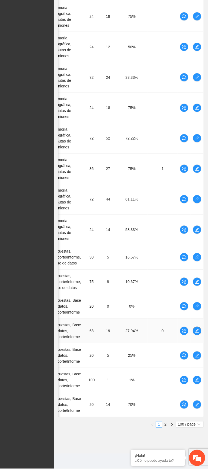
click at [196, 262] on icon "edit" at bounding box center [197, 331] width 4 height 4
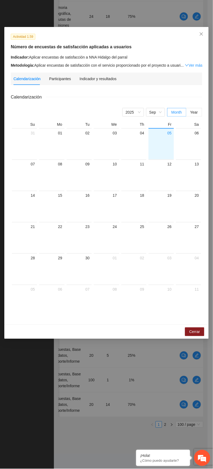
drag, startPoint x: 93, startPoint y: 67, endPoint x: 94, endPoint y: 71, distance: 3.9
click at [93, 68] on div "Metodología: Aplicar encuestas de satisfacción con el servicio proporcionado po…" at bounding box center [106, 65] width 191 height 6
click at [96, 77] on div "Indicador y resultados" at bounding box center [98, 79] width 37 height 6
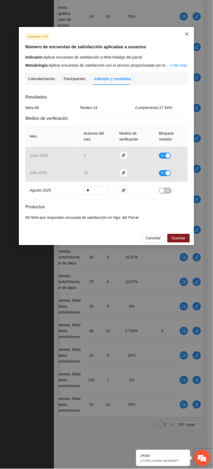
click at [187, 33] on icon "close" at bounding box center [187, 34] width 4 height 4
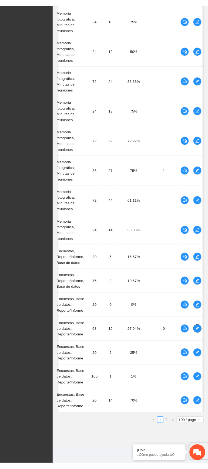
scroll to position [0, 59]
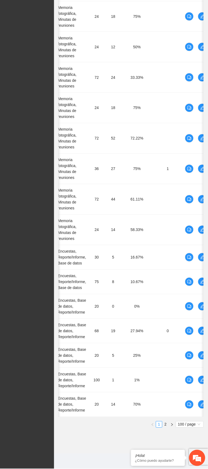
drag, startPoint x: 166, startPoint y: 424, endPoint x: 166, endPoint y: 416, distance: 7.6
click at [166, 262] on link "2" at bounding box center [165, 425] width 6 height 6
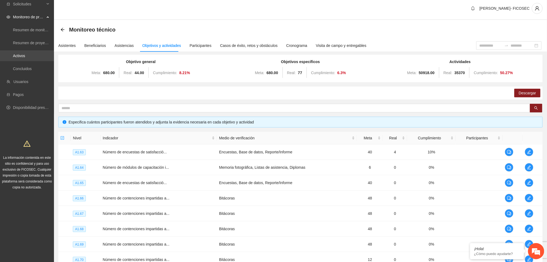
scroll to position [0, 0]
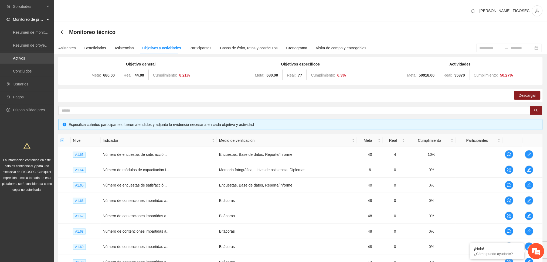
click at [18, 60] on link "Activos" at bounding box center [19, 58] width 12 height 4
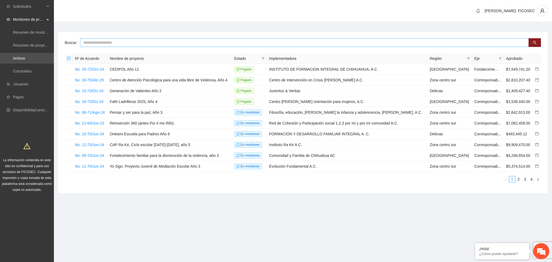
click at [148, 43] on input "text" at bounding box center [304, 42] width 449 height 9
type input "**********"
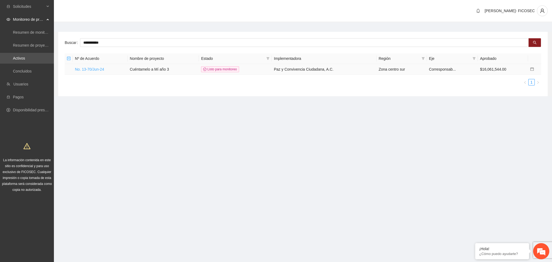
click at [91, 69] on link "No. 13-70/Jun-24" at bounding box center [89, 69] width 29 height 4
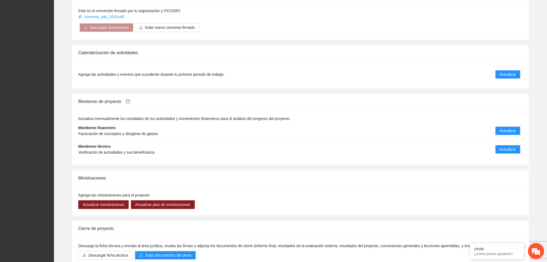
scroll to position [467, 0]
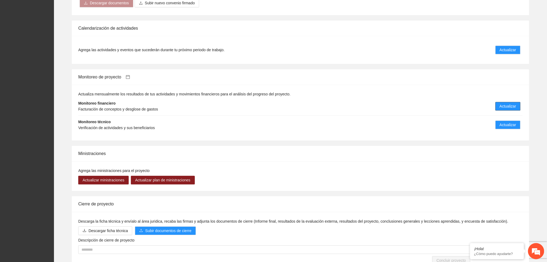
click at [501, 103] on span "Actualizar" at bounding box center [507, 106] width 16 height 6
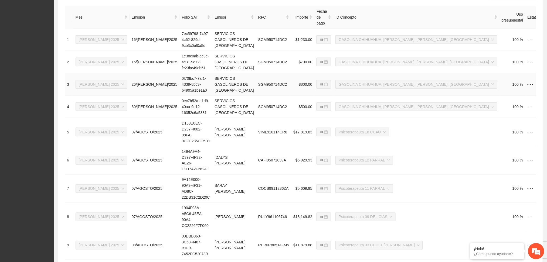
scroll to position [214, 0]
drag, startPoint x: 296, startPoint y: 238, endPoint x: 298, endPoint y: 235, distance: 3.7
click at [297, 235] on div "**********" at bounding box center [300, 133] width 484 height 351
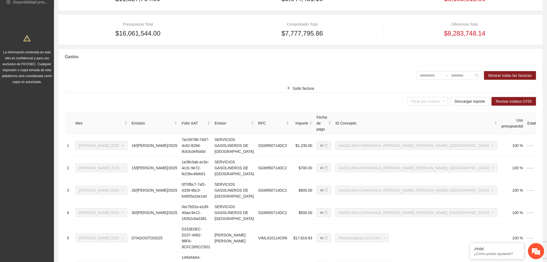
scroll to position [107, 0]
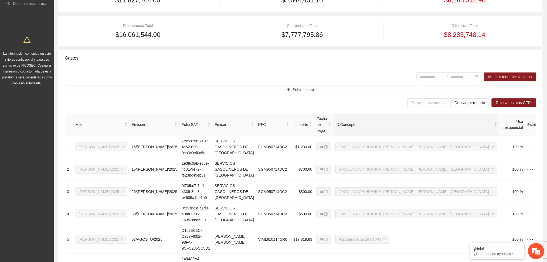
click at [444, 122] on div "ID Concepto" at bounding box center [416, 125] width 162 height 6
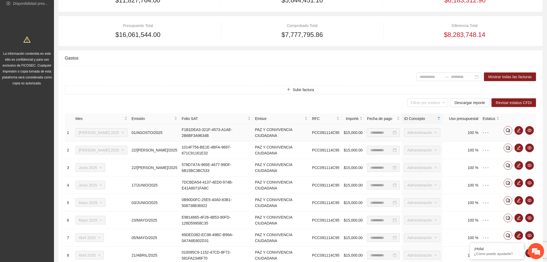
scroll to position [143, 0]
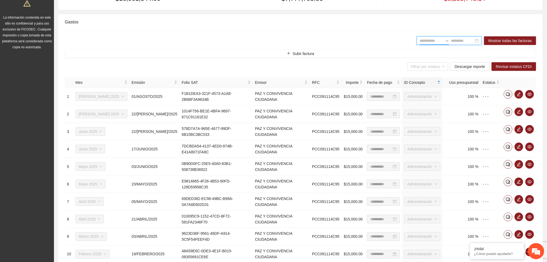
click at [426, 41] on input at bounding box center [431, 41] width 23 height 6
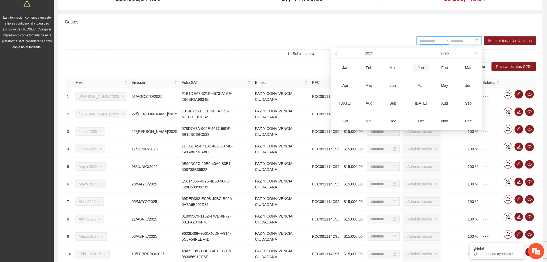
type input "*******"
click at [366, 85] on div "May" at bounding box center [369, 85] width 16 height 6
type input "*******"
click at [393, 85] on div "Jun" at bounding box center [393, 85] width 16 height 6
type input "*******"
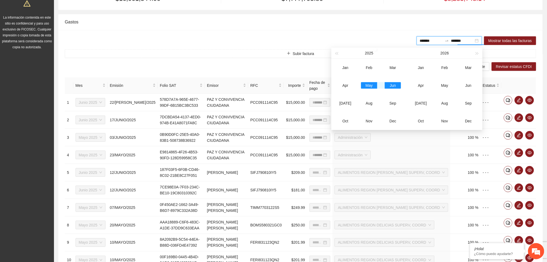
type input "**********"
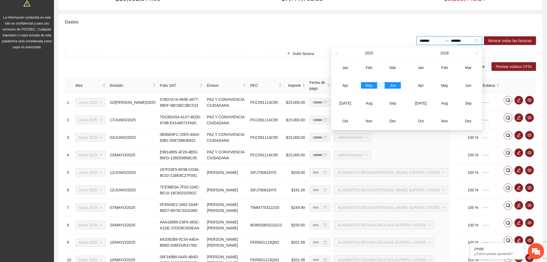
type input "**********"
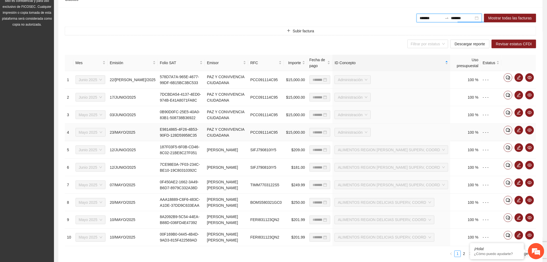
scroll to position [190, 0]
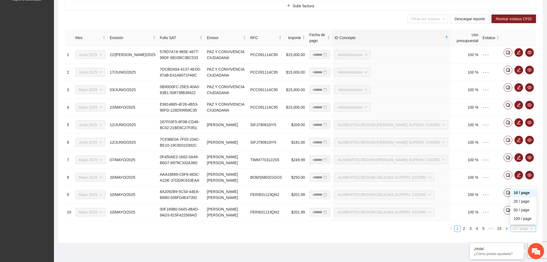
click at [513, 229] on span "10 / page" at bounding box center [522, 229] width 21 height 6
click at [519, 219] on div "100 / page" at bounding box center [522, 219] width 19 height 6
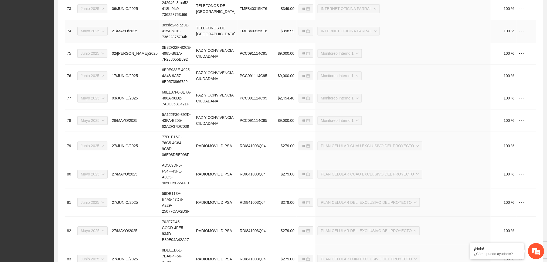
scroll to position [1930, 0]
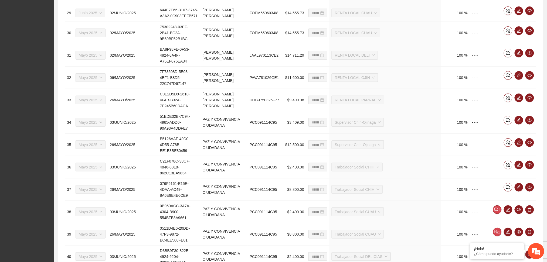
scroll to position [823, 0]
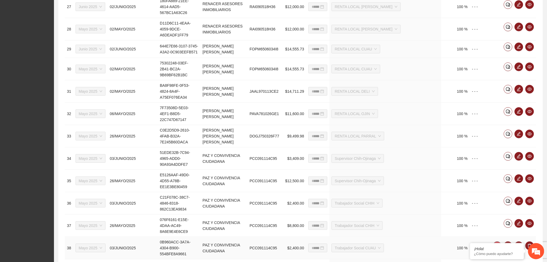
click at [497, 244] on icon "comment" at bounding box center [496, 246] width 4 height 4
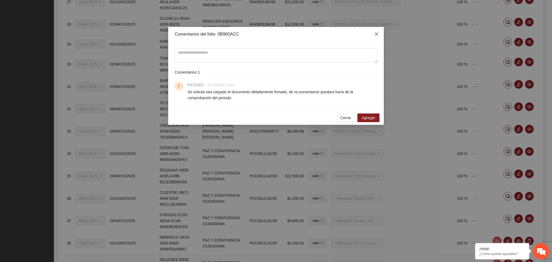
drag, startPoint x: 378, startPoint y: 35, endPoint x: 442, endPoint y: 107, distance: 96.9
click at [378, 34] on icon "close" at bounding box center [377, 34] width 4 height 4
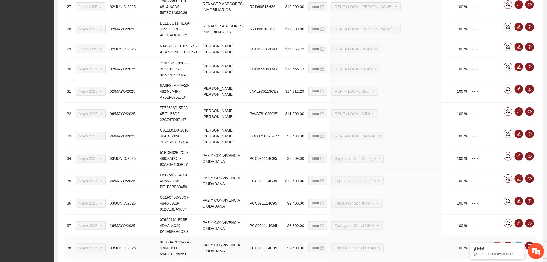
click at [519, 244] on icon "eye" at bounding box center [518, 246] width 4 height 4
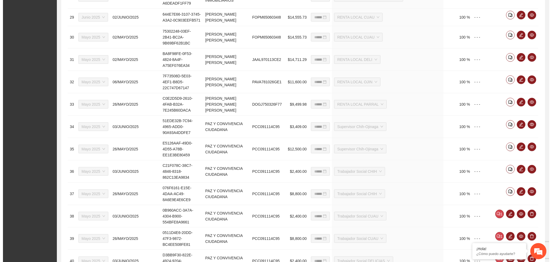
scroll to position [859, 0]
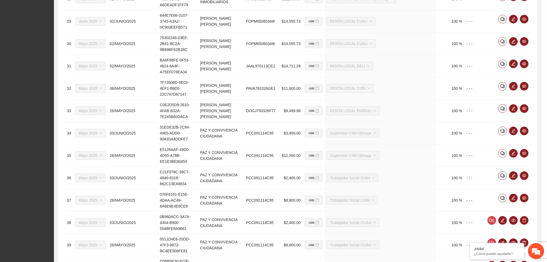
type input "**********"
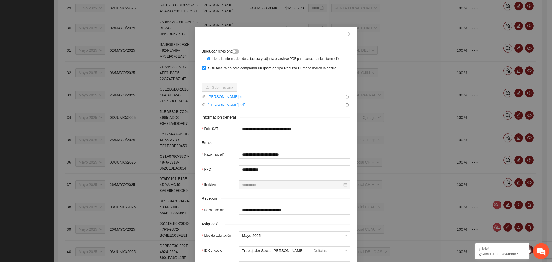
click at [234, 52] on div "button" at bounding box center [233, 51] width 3 height 3
click at [348, 33] on icon "close" at bounding box center [350, 34] width 4 height 4
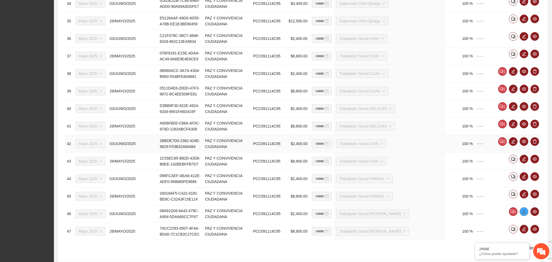
scroll to position [853, 0]
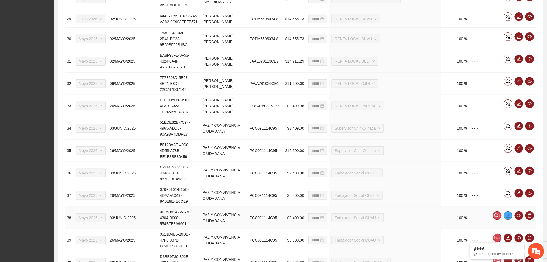
click at [510, 214] on icon "edit" at bounding box center [508, 216] width 4 height 4
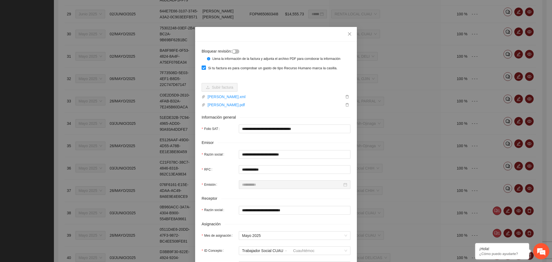
click at [234, 51] on button "button" at bounding box center [236, 51] width 8 height 4
drag, startPoint x: 348, startPoint y: 32, endPoint x: 356, endPoint y: 39, distance: 11.1
click at [347, 32] on span "Close" at bounding box center [349, 34] width 15 height 15
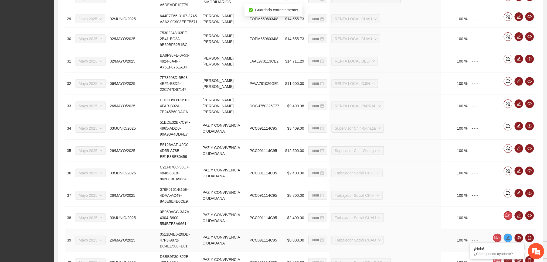
click at [508, 236] on icon "edit" at bounding box center [508, 238] width 4 height 4
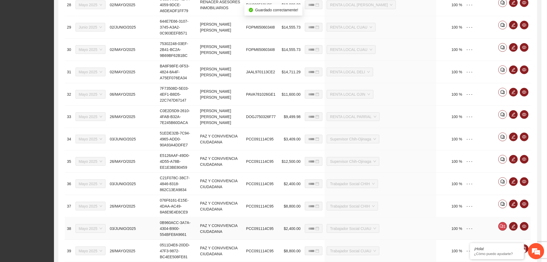
type input "**********"
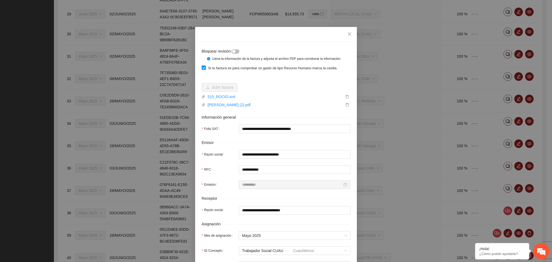
click at [232, 52] on div "button" at bounding box center [233, 51] width 3 height 3
click at [350, 31] on span "Close" at bounding box center [349, 34] width 15 height 15
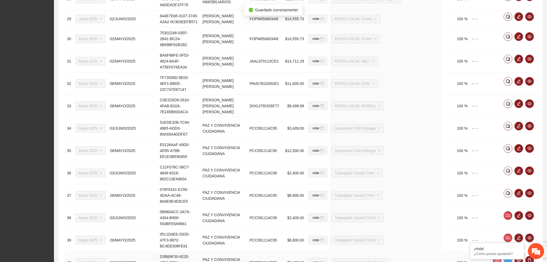
click at [506, 258] on icon "edit" at bounding box center [508, 260] width 4 height 4
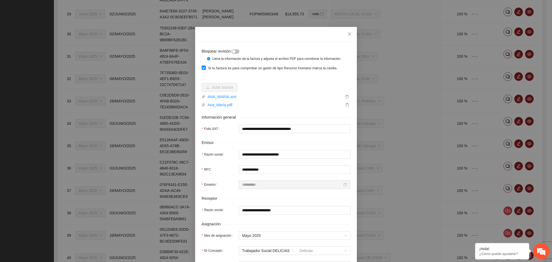
click at [235, 50] on button "button" at bounding box center [236, 51] width 8 height 4
click at [348, 35] on icon "close" at bounding box center [350, 34] width 4 height 4
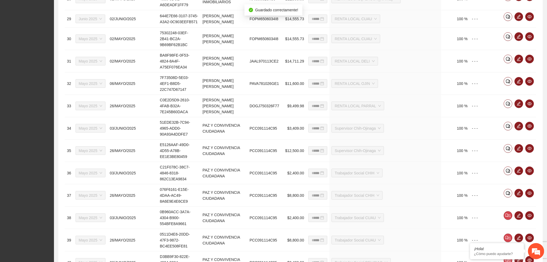
drag, startPoint x: 508, startPoint y: 109, endPoint x: 449, endPoint y: 98, distance: 59.3
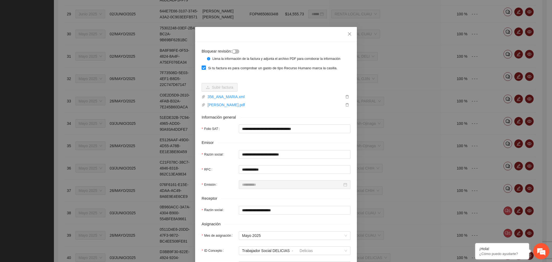
click at [232, 52] on div "button" at bounding box center [233, 51] width 3 height 3
click at [348, 34] on icon "close" at bounding box center [350, 34] width 4 height 4
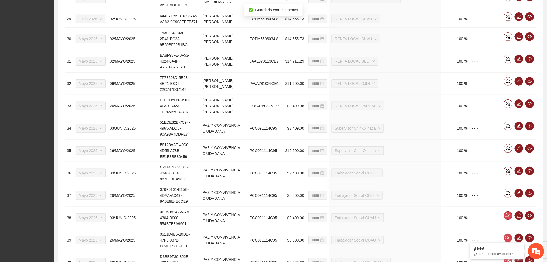
drag, startPoint x: 506, startPoint y: 129, endPoint x: 492, endPoint y: 126, distance: 14.2
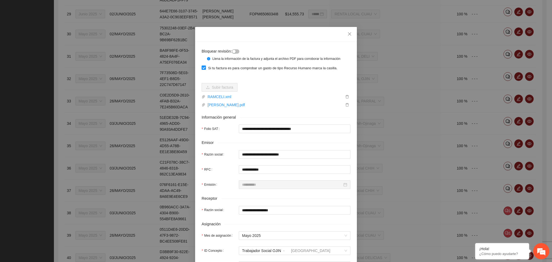
click at [238, 51] on button "button" at bounding box center [236, 51] width 8 height 4
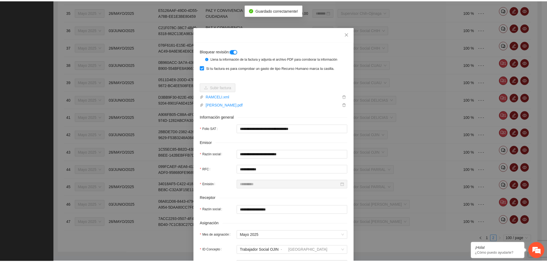
scroll to position [834, 0]
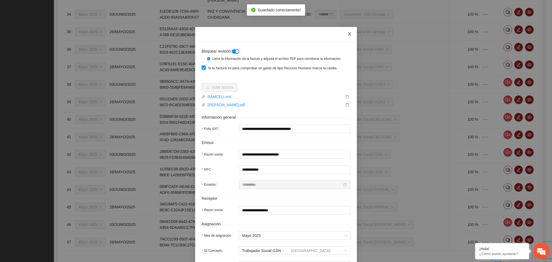
drag, startPoint x: 347, startPoint y: 34, endPoint x: 451, endPoint y: 143, distance: 150.3
click at [348, 32] on icon "close" at bounding box center [350, 34] width 4 height 4
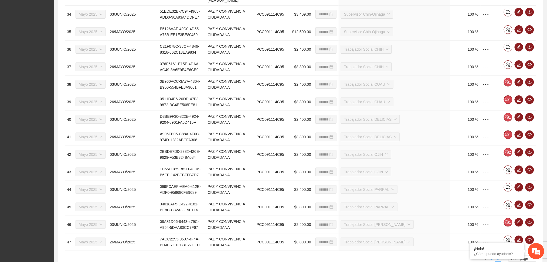
click at [491, 256] on link "1" at bounding box center [491, 259] width 6 height 6
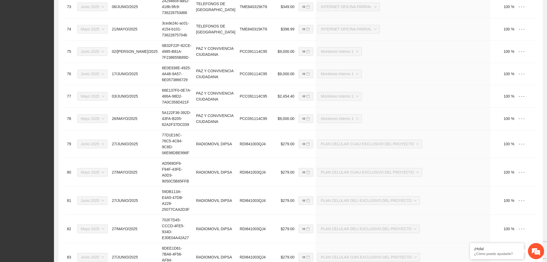
scroll to position [1930, 0]
